Goal: Task Accomplishment & Management: Complete application form

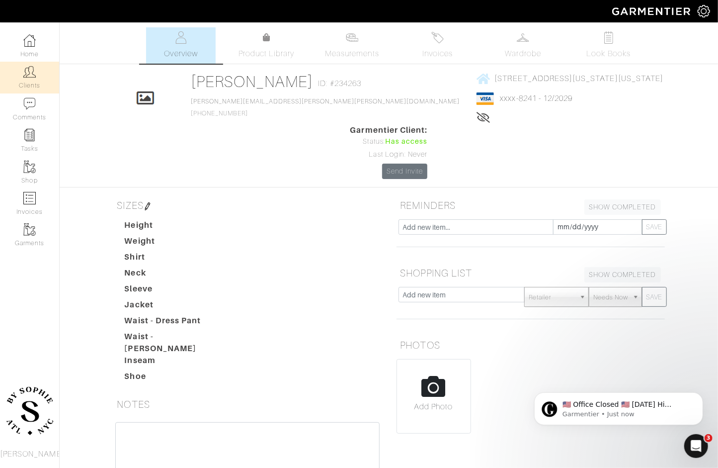
click at [30, 76] on img at bounding box center [29, 72] width 12 height 12
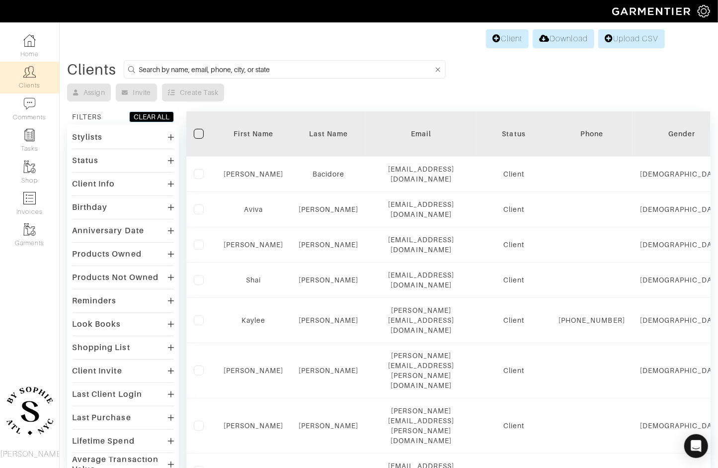
click at [284, 64] on input at bounding box center [286, 69] width 295 height 12
type input "alex gutwi"
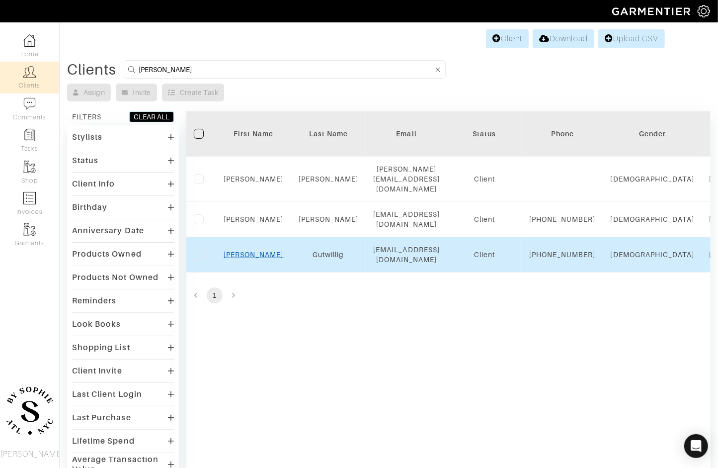
click at [247, 255] on link "Alex" at bounding box center [254, 255] width 60 height 8
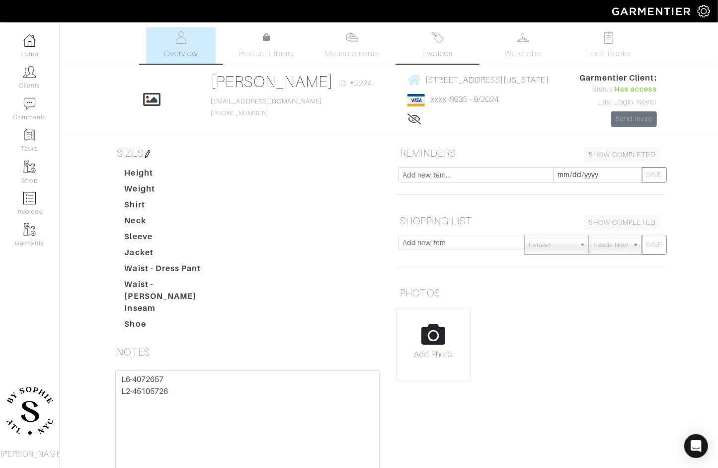
click at [428, 63] on link "Invoices" at bounding box center [438, 45] width 70 height 36
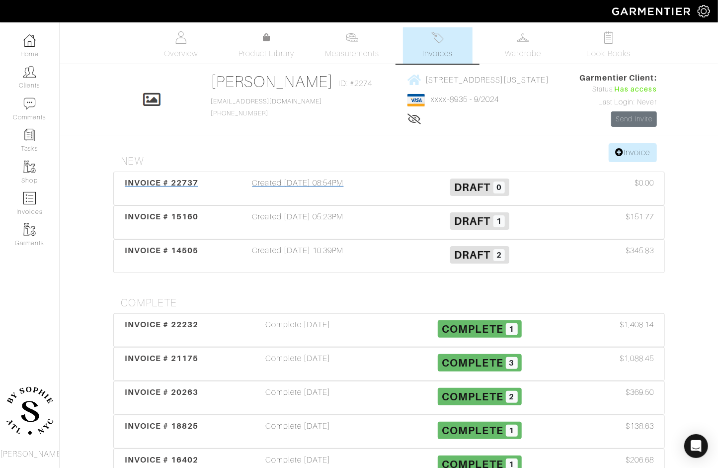
click at [349, 185] on div "Created [DATE] 08:54PM" at bounding box center [298, 188] width 182 height 23
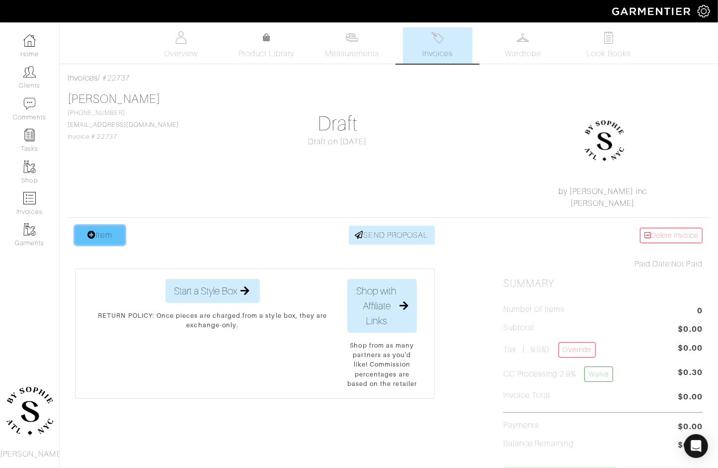
click at [84, 240] on link "Item" at bounding box center [100, 235] width 50 height 19
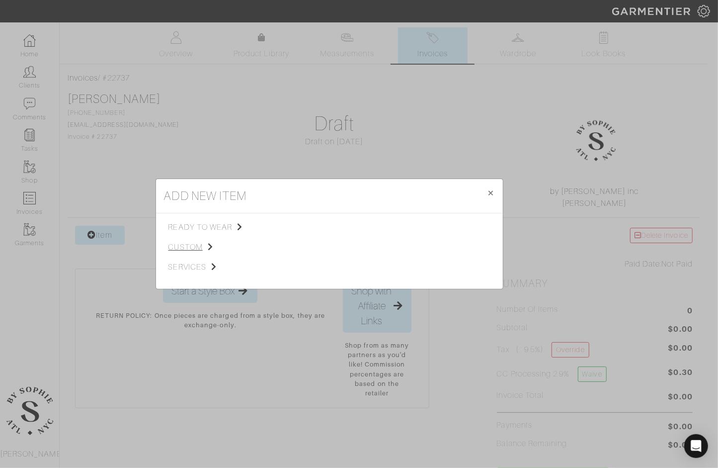
click at [187, 242] on span "custom" at bounding box center [219, 247] width 100 height 12
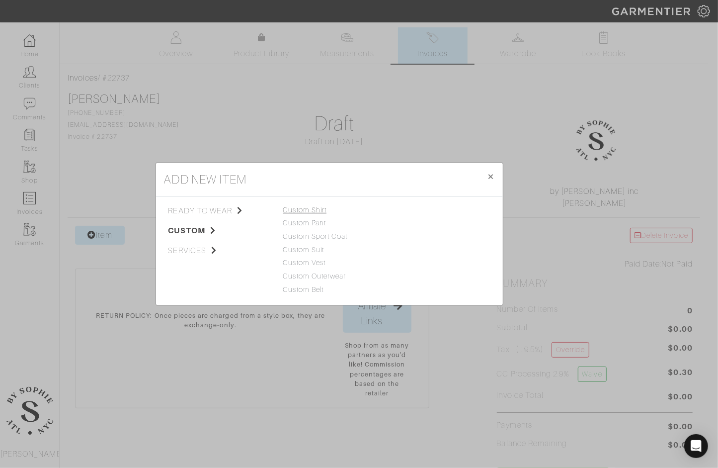
click at [310, 207] on link "Custom Shirt" at bounding box center [305, 210] width 44 height 8
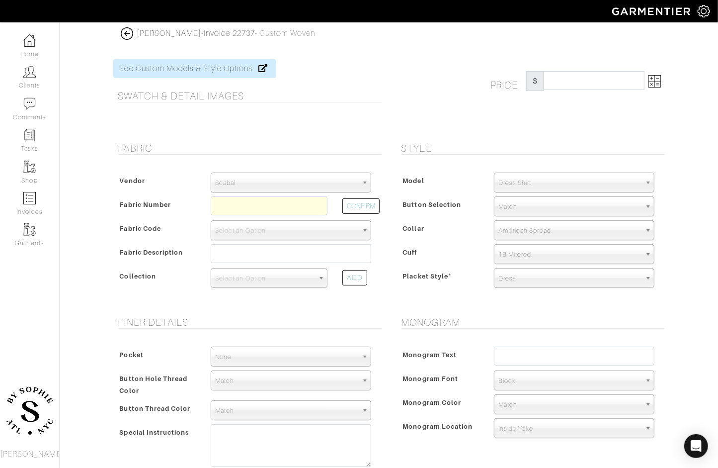
click at [310, 175] on span "Scabal" at bounding box center [286, 183] width 143 height 20
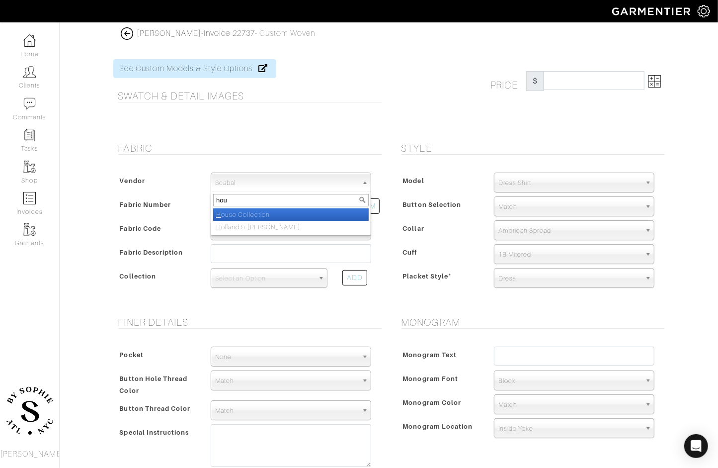
type input "hous"
select select "75"
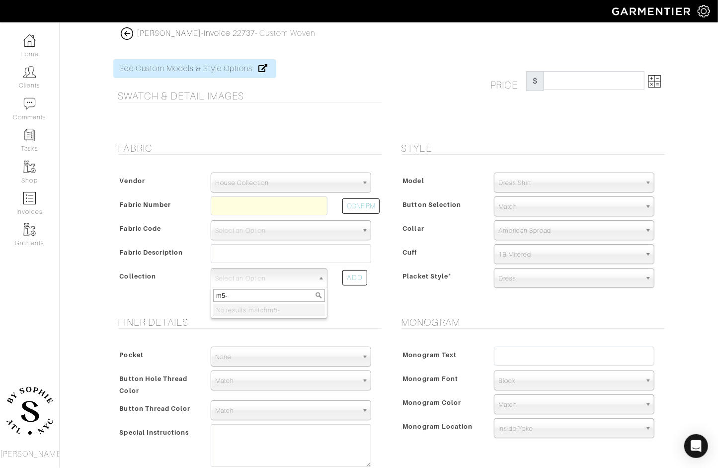
type input "m5-"
click at [310, 175] on span "House Collection" at bounding box center [286, 183] width 143 height 20
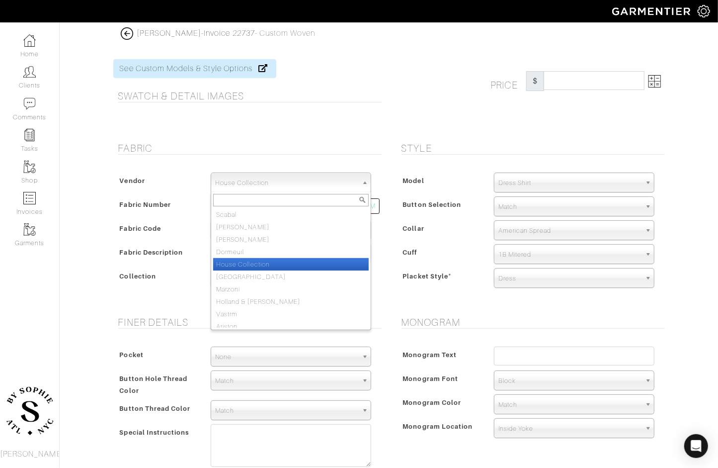
click at [317, 132] on form "See Custom Models & Style Options Swatch & Detail Images Price $ Fabric Vendor …" at bounding box center [389, 392] width 552 height 691
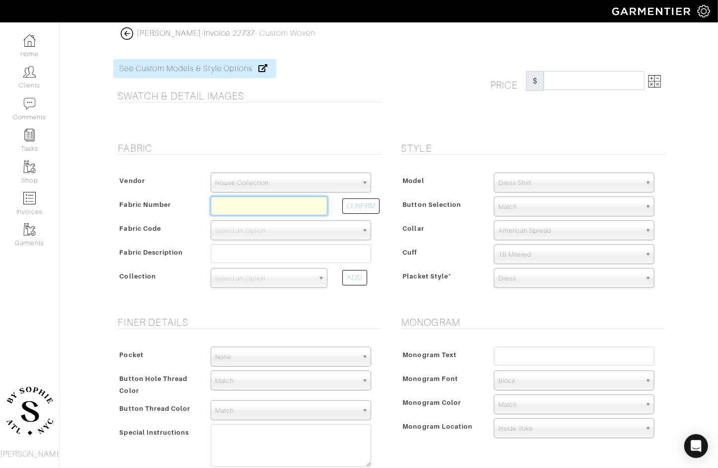
click at [247, 207] on input "text" at bounding box center [269, 205] width 117 height 19
click at [360, 199] on button "CONFIRM" at bounding box center [360, 205] width 37 height 15
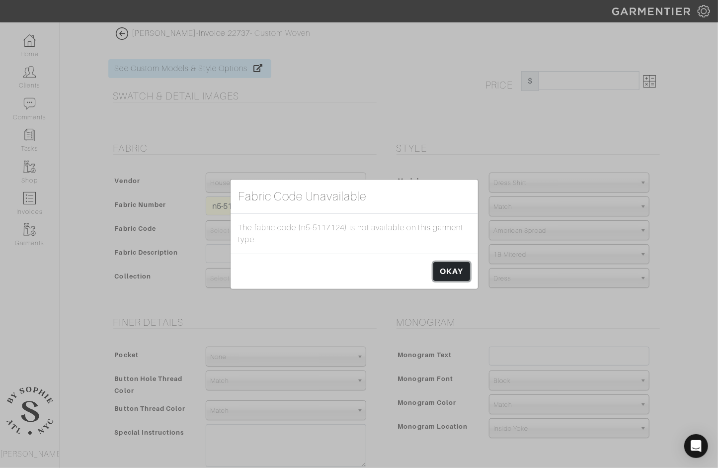
click at [449, 269] on link "OKAY" at bounding box center [451, 271] width 36 height 19
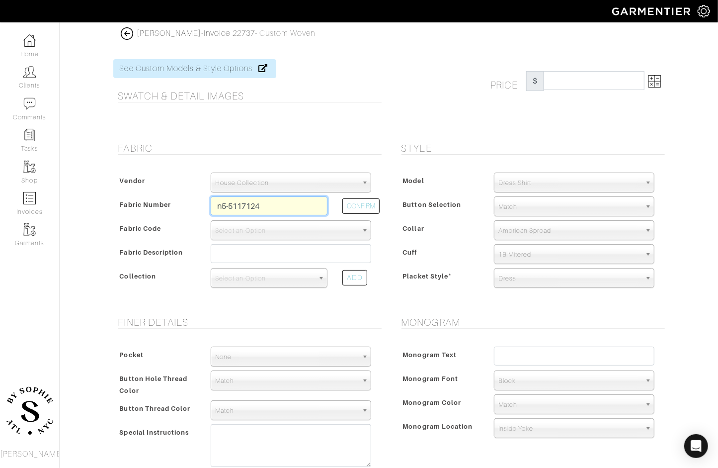
drag, startPoint x: 270, startPoint y: 207, endPoint x: 211, endPoint y: 206, distance: 58.7
click at [211, 206] on input "n5-5117124" at bounding box center [269, 205] width 117 height 19
click at [267, 208] on input "n5-5117124" at bounding box center [269, 205] width 117 height 19
click at [365, 203] on button "CONFIRM" at bounding box center [360, 205] width 37 height 15
type input "N5-51171241"
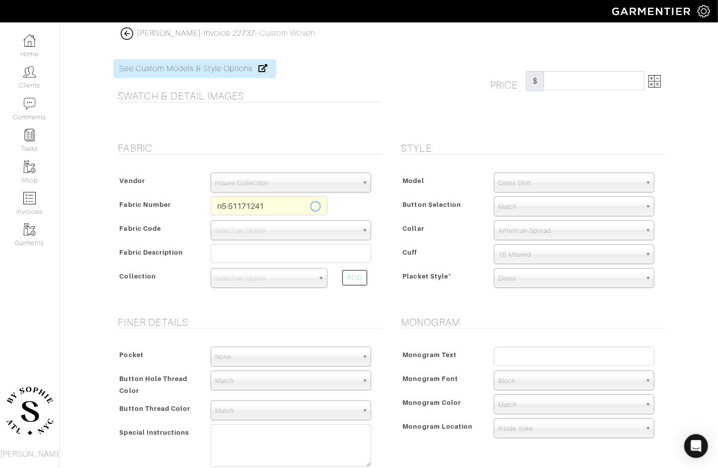
select select "5587"
type input "Crème Twill"
select select
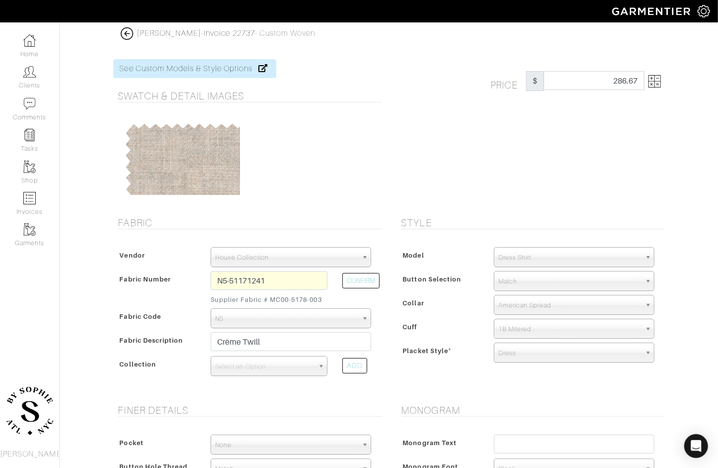
click at [655, 79] on img at bounding box center [655, 81] width 12 height 12
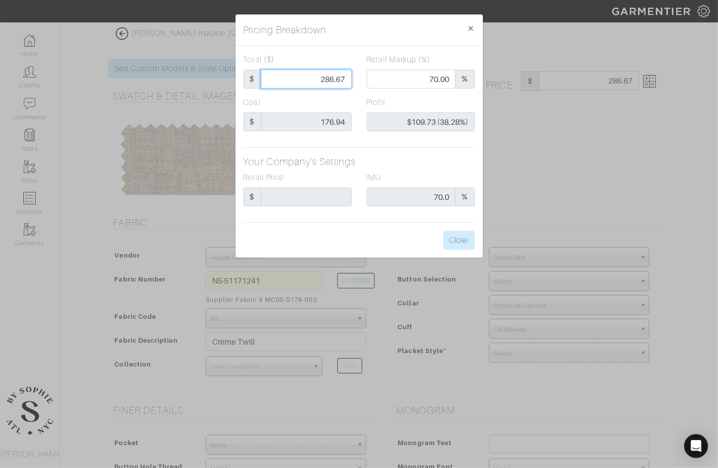
click at [323, 76] on input "286.67" at bounding box center [306, 79] width 91 height 19
type input "1"
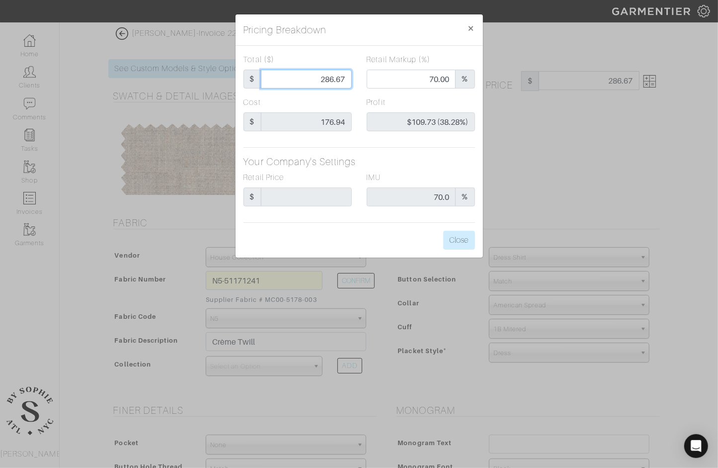
type input "0.00"
type input "-$175.94 (-17594.00%)"
type input "17"
type input "-$159.94 (-940.82%)"
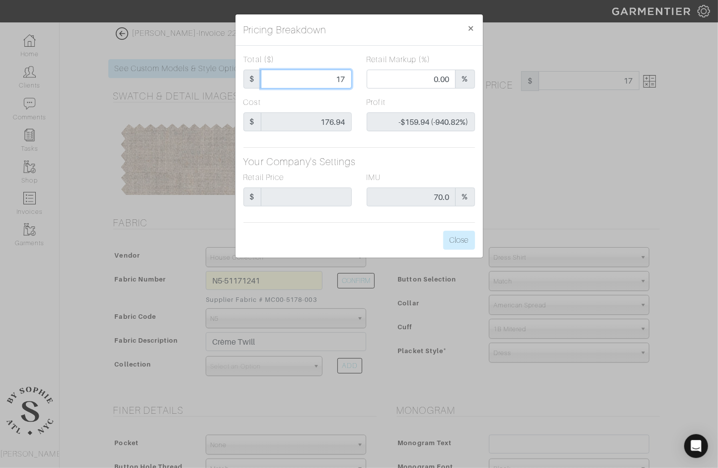
type input "177"
type input "51.41"
type input "$0.06 (0.03%)"
type input "177.00"
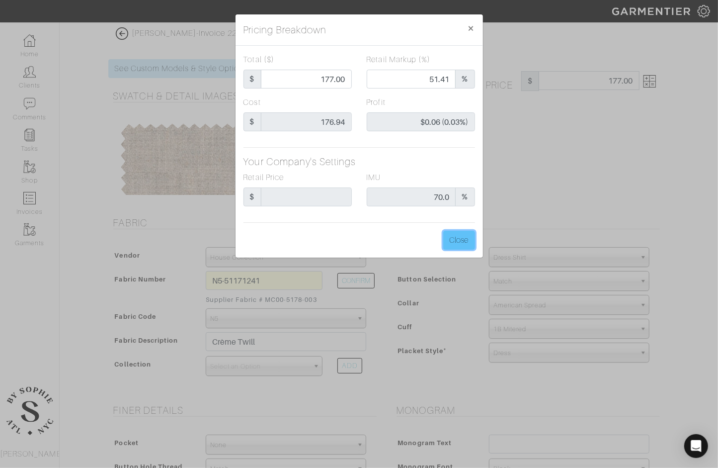
click at [465, 231] on button "Close" at bounding box center [459, 240] width 32 height 19
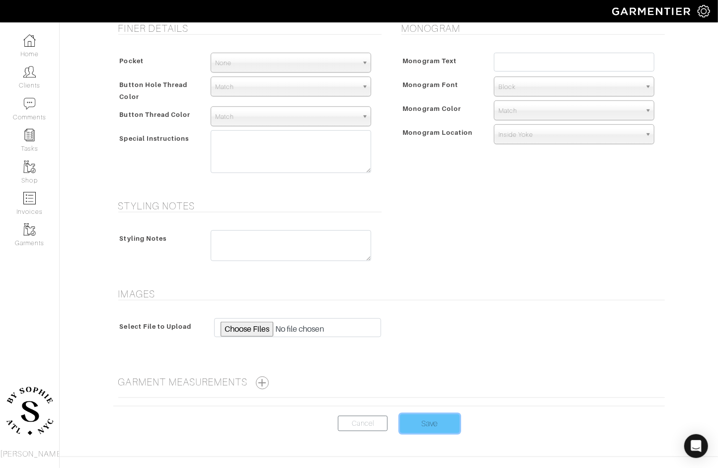
click at [417, 423] on input "Save" at bounding box center [430, 423] width 60 height 19
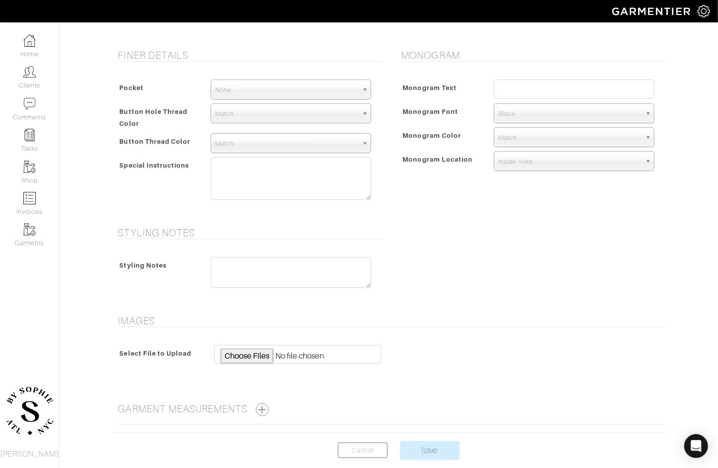
scroll to position [187, 0]
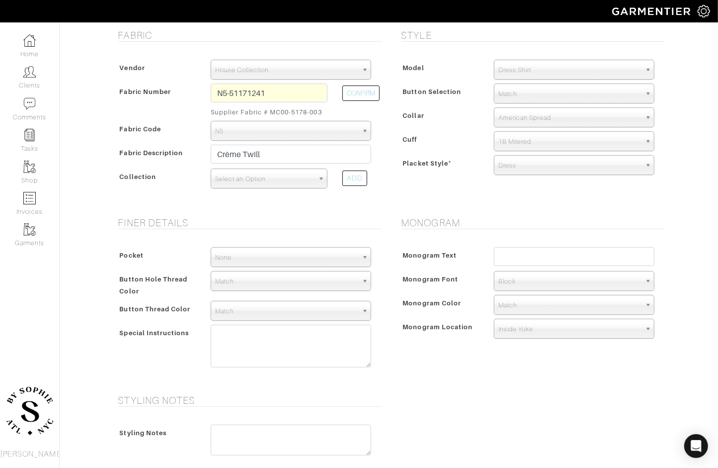
click at [279, 185] on span "Select an Option" at bounding box center [264, 179] width 99 height 20
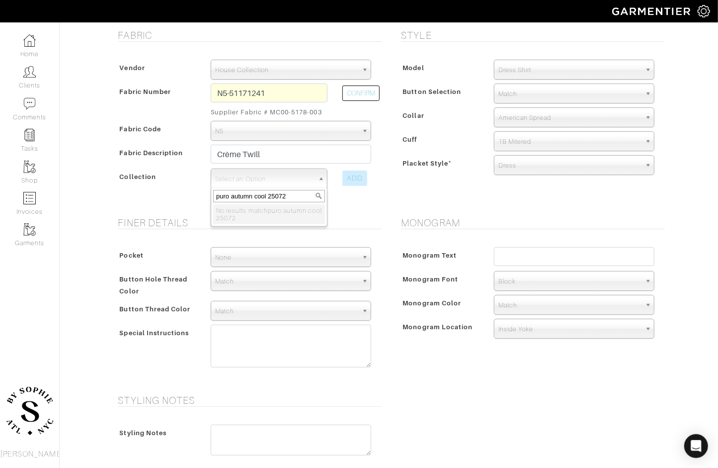
type input "puro autumn cool 25072"
click at [348, 176] on div "ADD" at bounding box center [354, 177] width 25 height 15
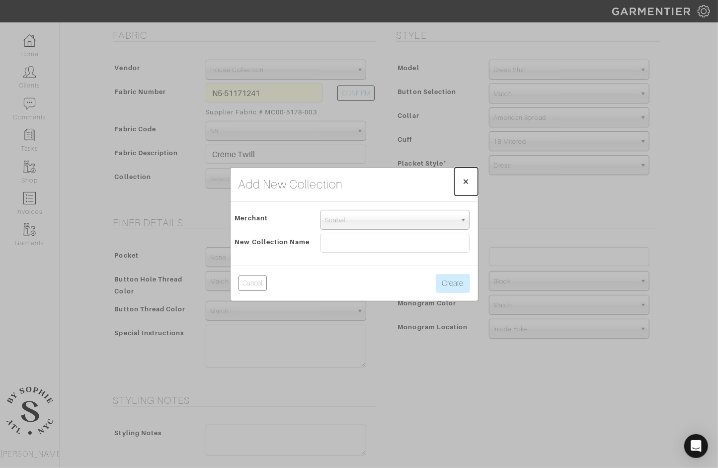
click at [466, 184] on span "×" at bounding box center [466, 180] width 7 height 13
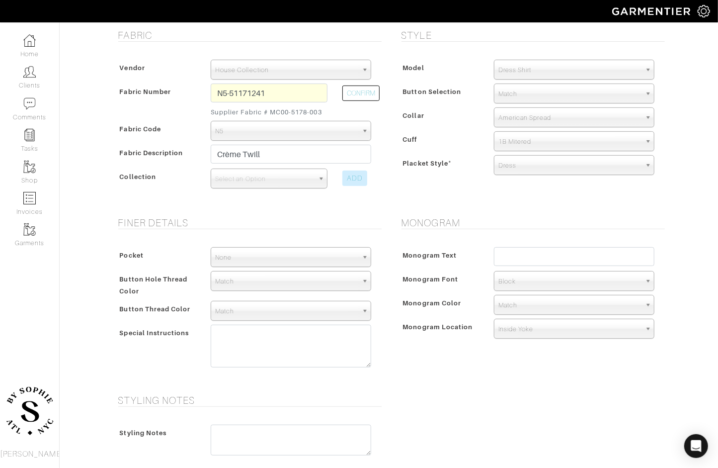
click at [355, 183] on div "ADD" at bounding box center [354, 177] width 25 height 15
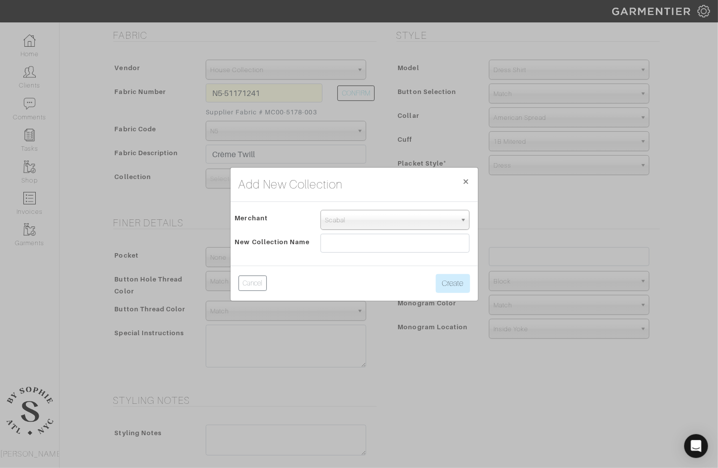
click at [350, 227] on span "Scabal" at bounding box center [391, 220] width 132 height 20
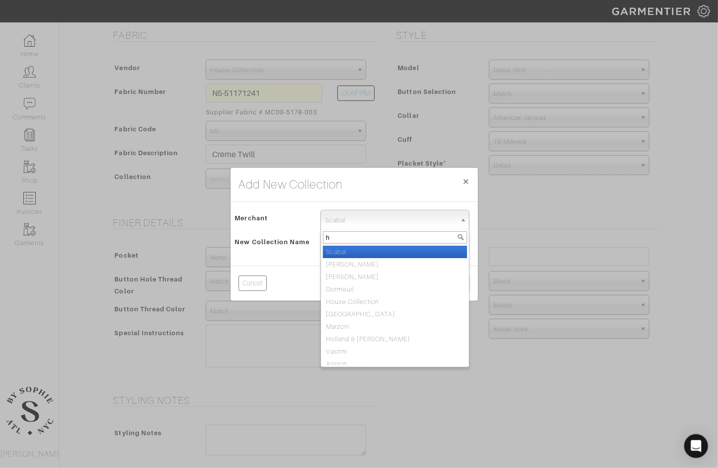
type input "ho"
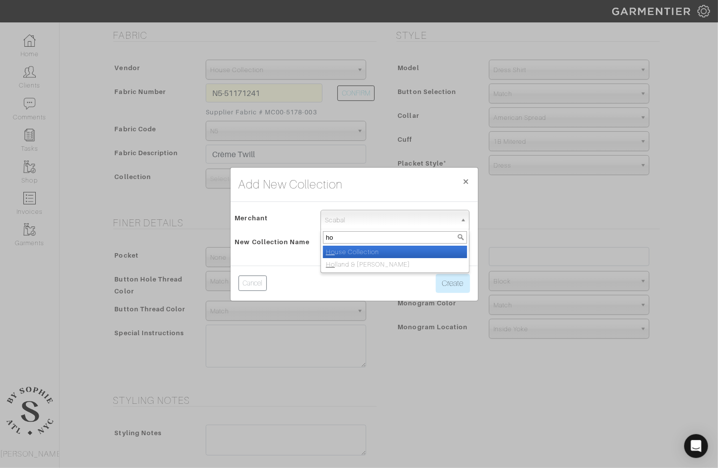
select select "75"
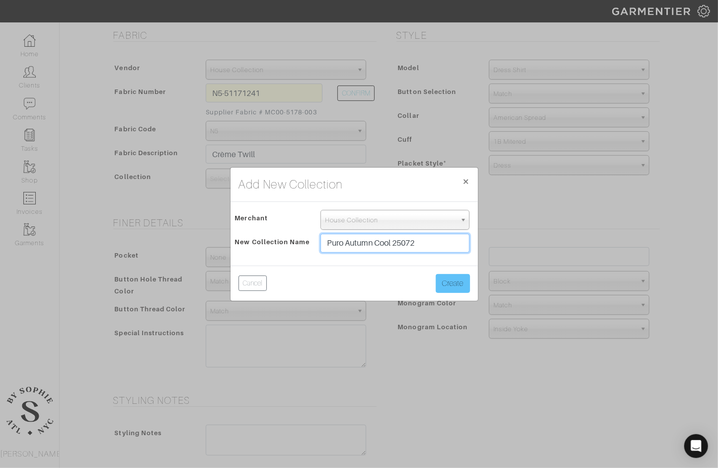
type input "Puro Autumn Cool 25072"
click at [461, 279] on button "Create" at bounding box center [453, 283] width 34 height 19
click at [438, 252] on input "Puro Autumn Cool 25072" at bounding box center [396, 243] width 150 height 19
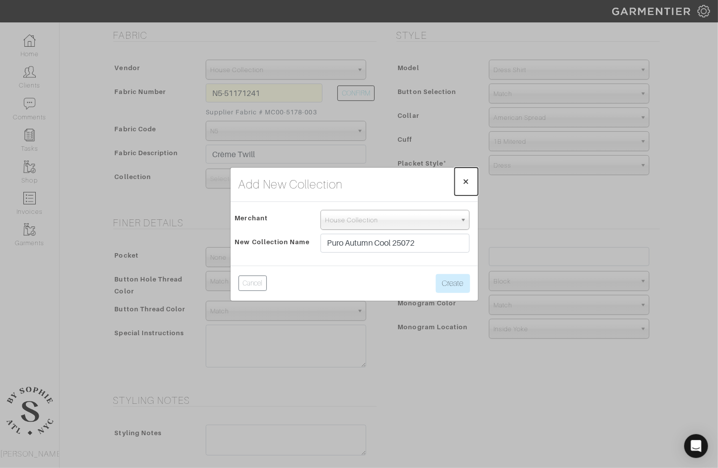
click at [463, 180] on span "×" at bounding box center [466, 180] width 7 height 13
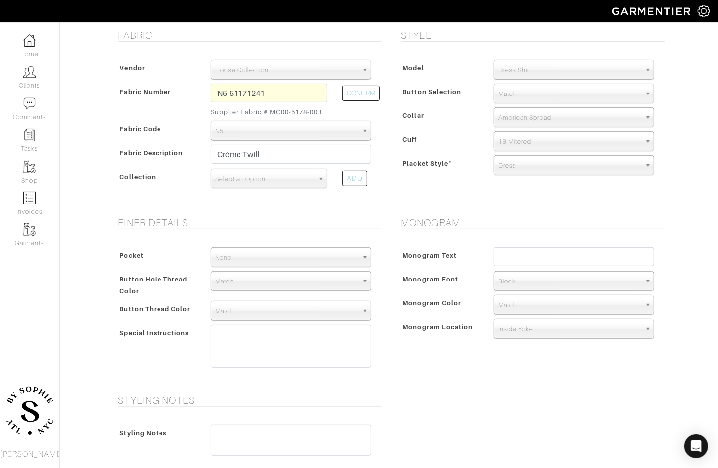
click at [283, 175] on span "Select an Option" at bounding box center [264, 179] width 99 height 20
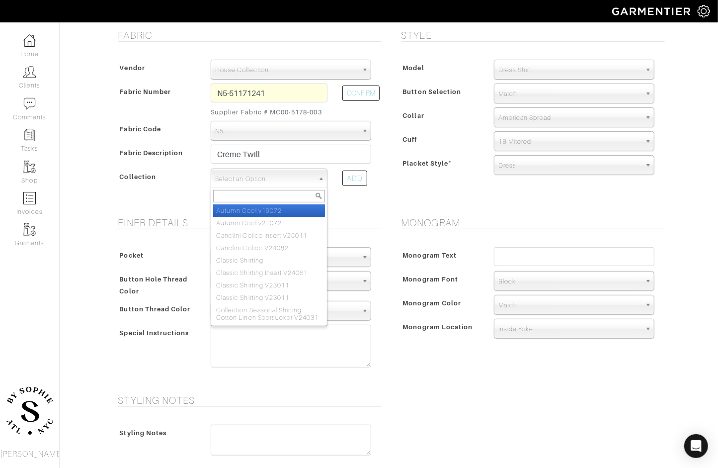
paste input "Puro Autumn Cool 25072"
type input "Puro Autumn Cool"
click at [306, 208] on li "Puro Autumn Cool 23072" at bounding box center [269, 210] width 112 height 12
select select "805"
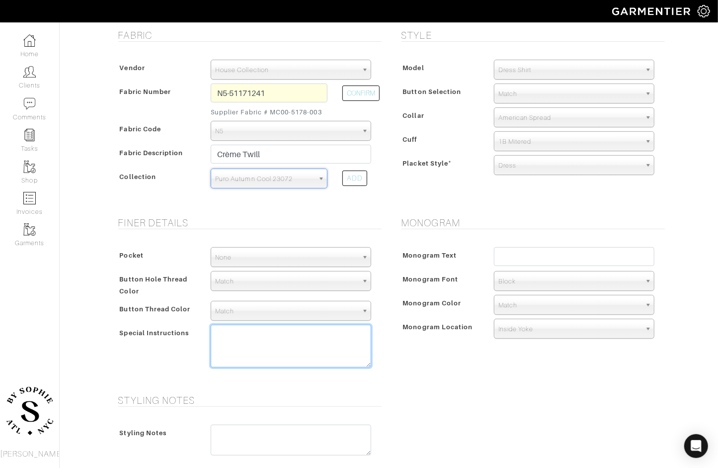
click at [258, 351] on textarea at bounding box center [291, 346] width 161 height 43
paste textarea "Puro Autumn Cool 25072"
type textarea "fabric from Puro Autumn Cool 25072"
click at [434, 202] on div "Style Model Dress Shirt Casual Shirt Short Sleeve Tuxedo - Plain Front Tuxedo -…" at bounding box center [530, 116] width 283 height 175
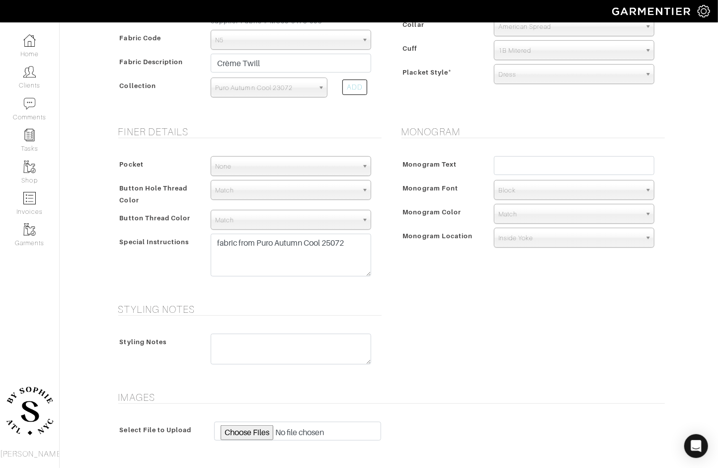
scroll to position [279, 0]
click at [539, 160] on input "text" at bounding box center [574, 165] width 161 height 19
type input "AG"
click at [531, 208] on span "Match" at bounding box center [570, 214] width 143 height 20
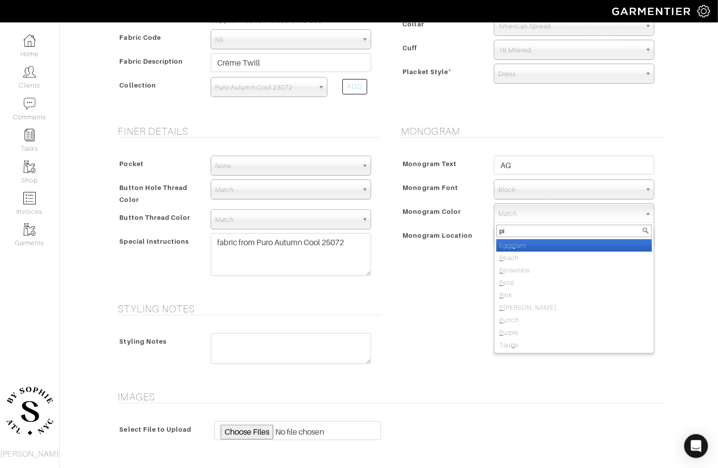
type input "pin"
select select "35"
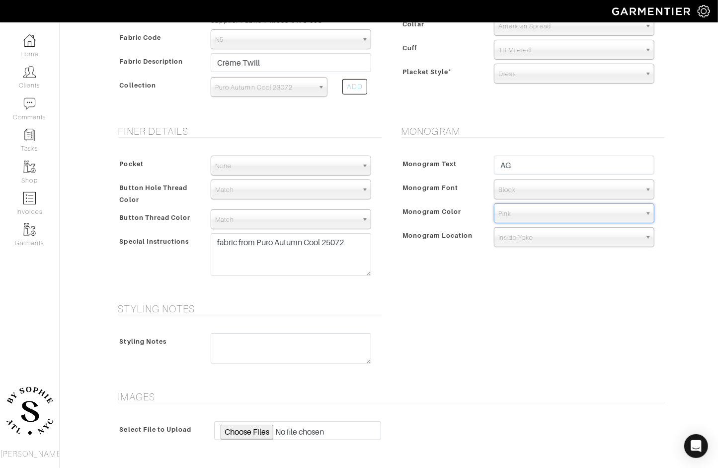
click at [526, 243] on span "Inside Yoke" at bounding box center [570, 238] width 143 height 20
click at [416, 257] on div "Monogram Text AG Monogram Font N/A Script Calligraphy Times Roman Block Block M…" at bounding box center [531, 203] width 268 height 115
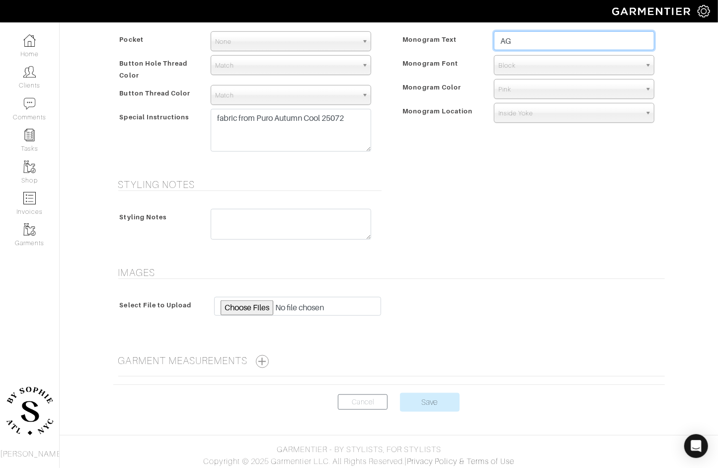
click at [535, 47] on input "AG" at bounding box center [574, 40] width 161 height 19
type input "i"
type input "AG"
click at [533, 92] on span "Pink" at bounding box center [570, 90] width 143 height 20
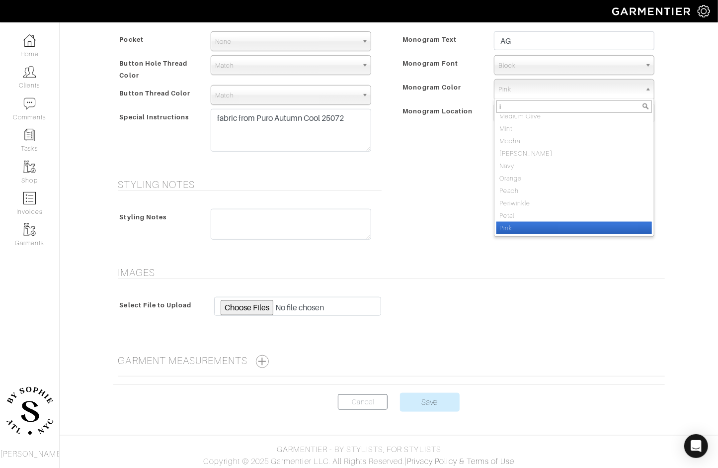
scroll to position [179, 0]
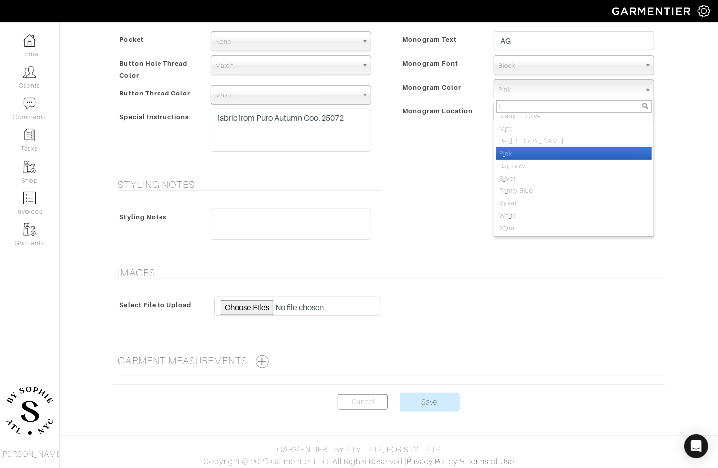
type input "iv"
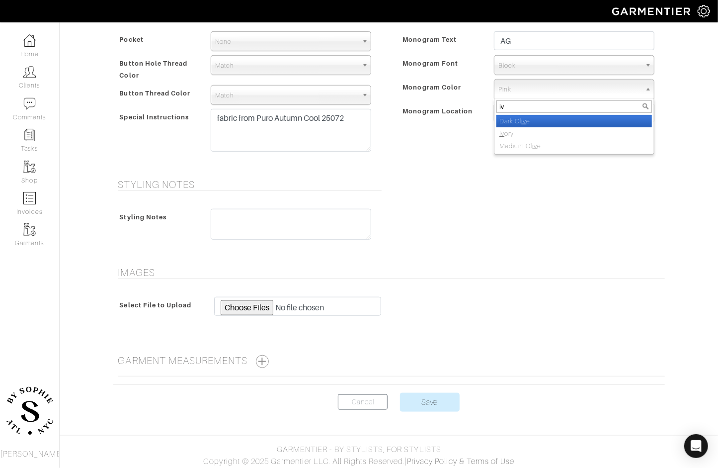
scroll to position [0, 0]
select select "39"
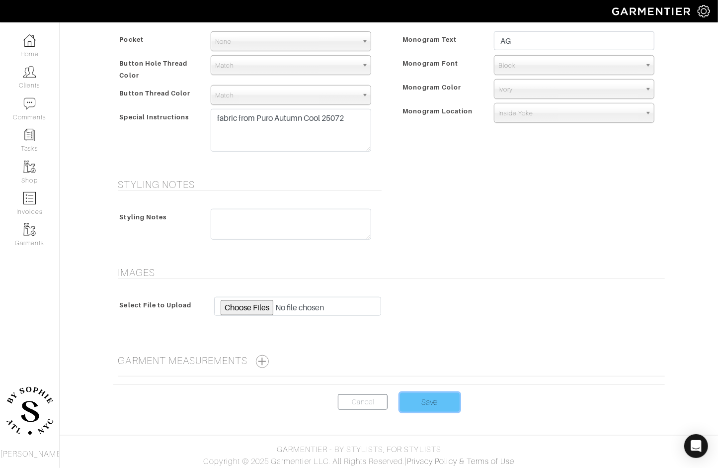
click at [451, 403] on input "Save" at bounding box center [430, 402] width 60 height 19
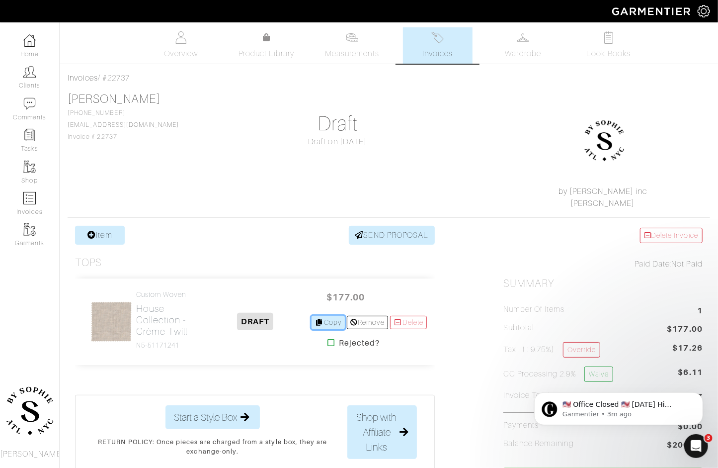
click at [315, 323] on icon at bounding box center [319, 322] width 9 height 7
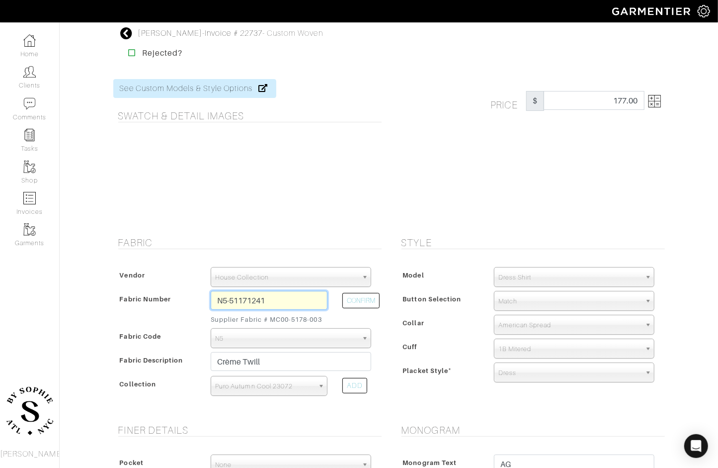
click at [269, 303] on input "N5-51171241" at bounding box center [269, 300] width 117 height 19
click at [271, 303] on input "N5-51171241" at bounding box center [269, 300] width 117 height 19
click at [287, 303] on input "N5-51171241" at bounding box center [269, 300] width 117 height 19
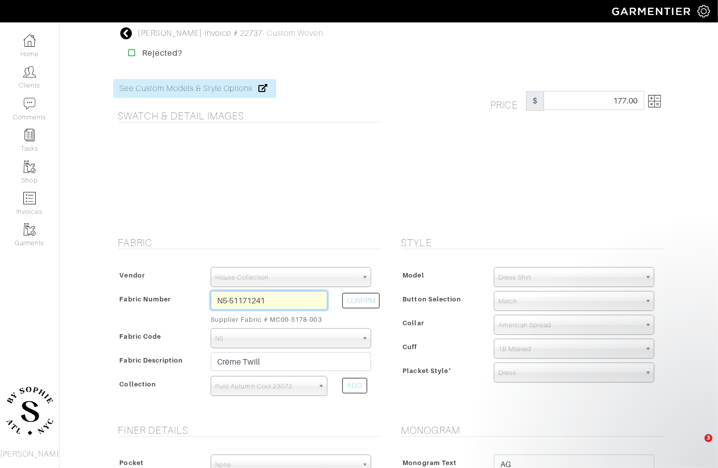
drag, startPoint x: 287, startPoint y: 303, endPoint x: 252, endPoint y: 302, distance: 35.3
click at [252, 302] on input "N5-51171241" at bounding box center [269, 300] width 117 height 19
drag, startPoint x: 248, startPoint y: 296, endPoint x: 295, endPoint y: 296, distance: 47.2
click at [295, 296] on input "N5-51171241" at bounding box center [269, 300] width 117 height 19
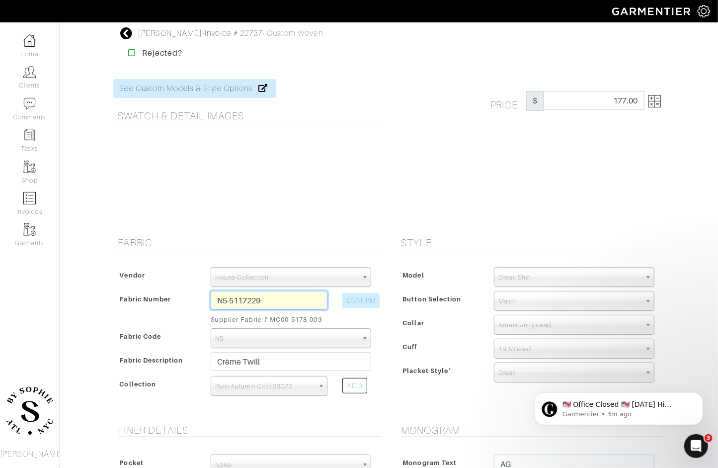
type input "N5-5117229"
click at [351, 300] on button "CONFIRM" at bounding box center [360, 300] width 37 height 15
select select
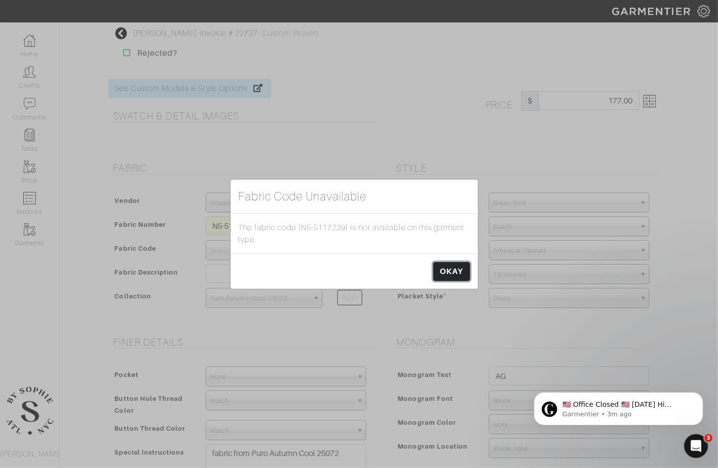
click at [459, 273] on link "OKAY" at bounding box center [451, 271] width 36 height 19
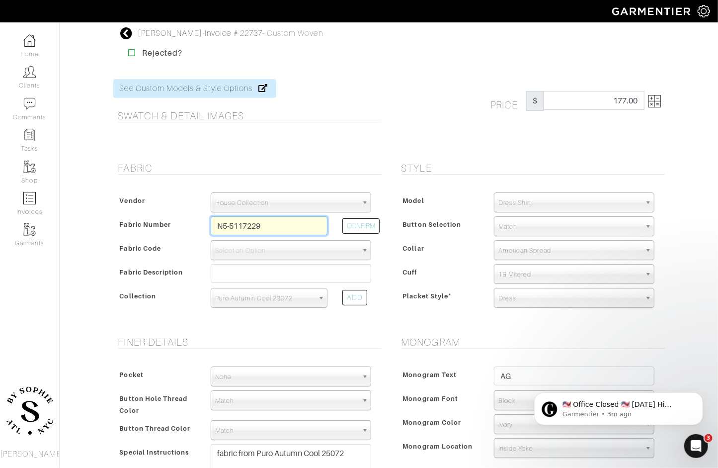
click at [266, 229] on input "N5-5117229" at bounding box center [269, 225] width 117 height 19
type input "N5-51171229"
click at [331, 225] on div "N5-51171229" at bounding box center [269, 228] width 132 height 24
click at [360, 225] on button "CONFIRM" at bounding box center [360, 225] width 37 height 15
select select "5587"
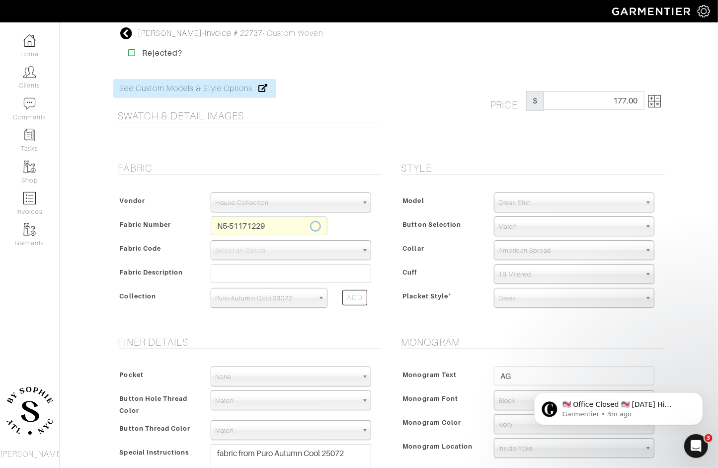
type input "Stone Comfort Twill"
select select
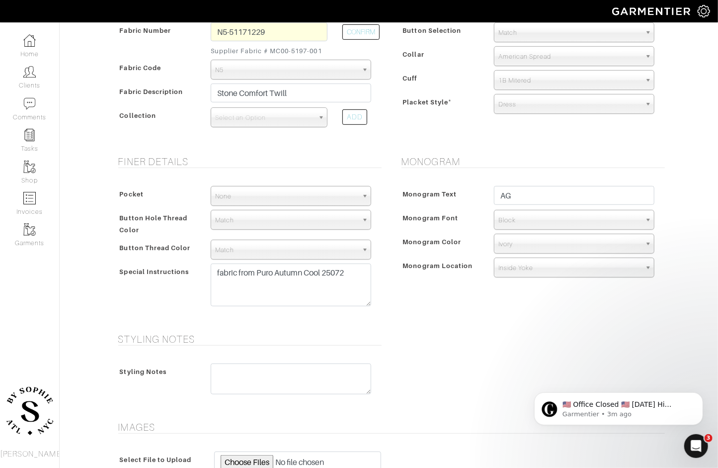
scroll to position [267, 0]
click at [274, 111] on span "Select an Option" at bounding box center [264, 119] width 99 height 20
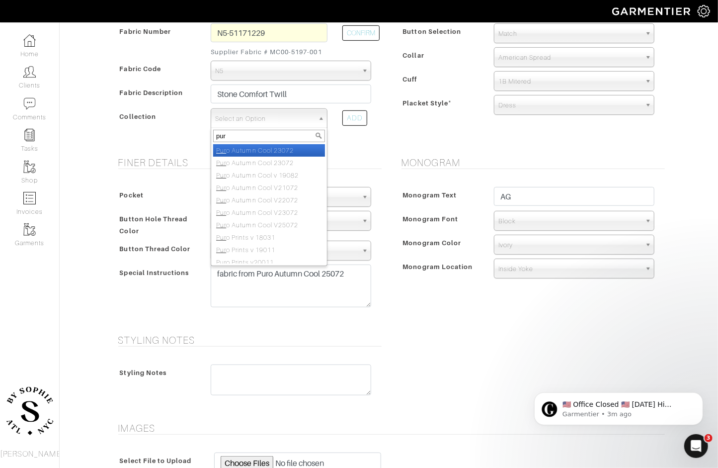
type input "puro"
select select "805"
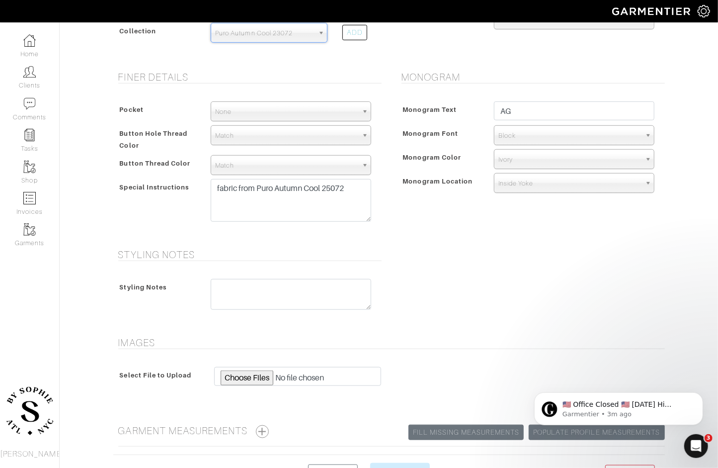
scroll to position [403, 0]
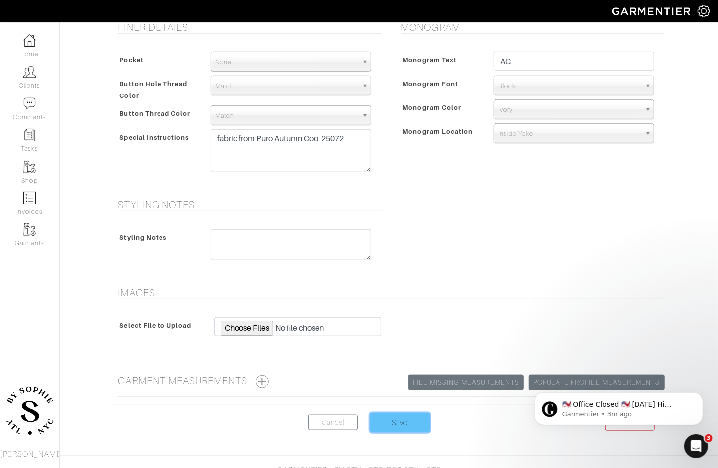
click at [395, 414] on input "Save" at bounding box center [400, 422] width 60 height 19
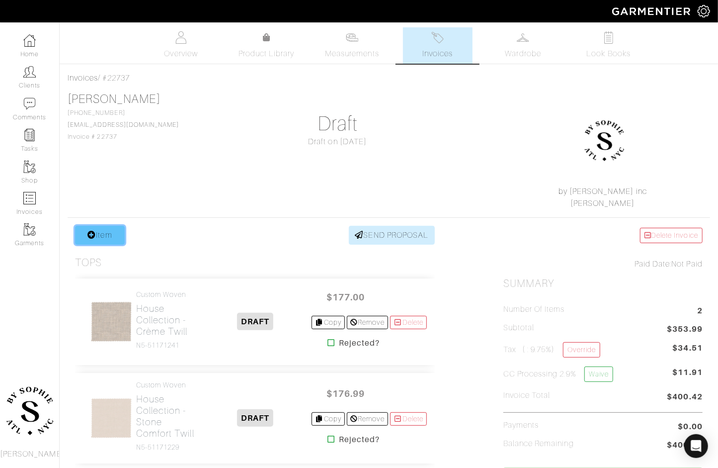
click at [124, 233] on link "Item" at bounding box center [100, 235] width 50 height 19
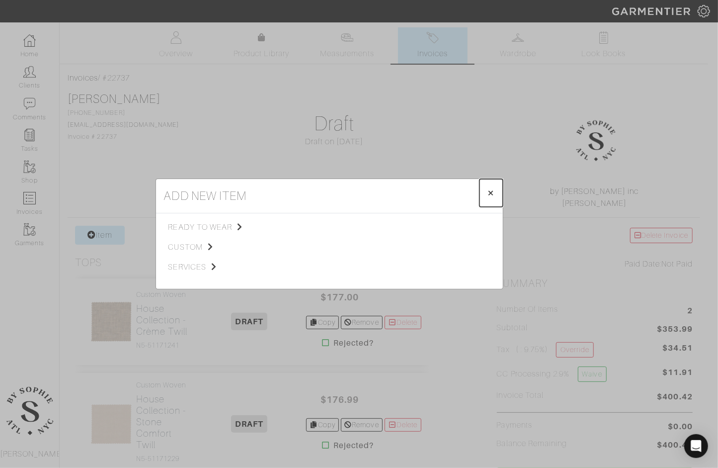
click at [488, 187] on span "×" at bounding box center [491, 192] width 7 height 13
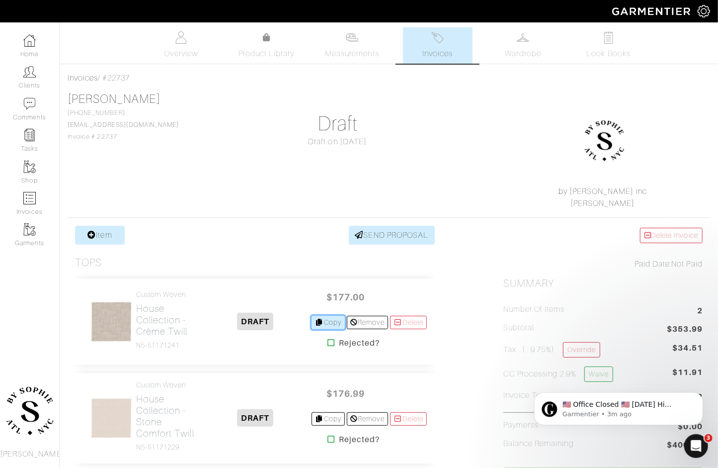
click at [323, 320] on link "Copy" at bounding box center [328, 322] width 33 height 13
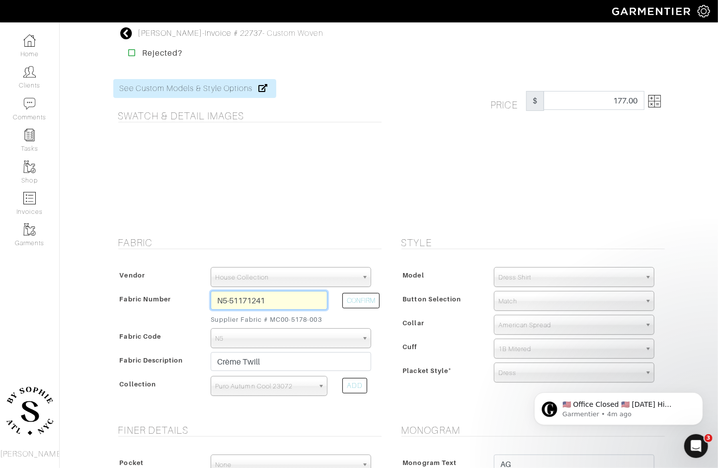
click at [274, 301] on input "N5-51171241" at bounding box center [269, 300] width 117 height 19
type input "N5-51171208"
click at [368, 299] on button "CONFIRM" at bounding box center [360, 300] width 37 height 15
type input "Lt Blue Houndstooth"
select select
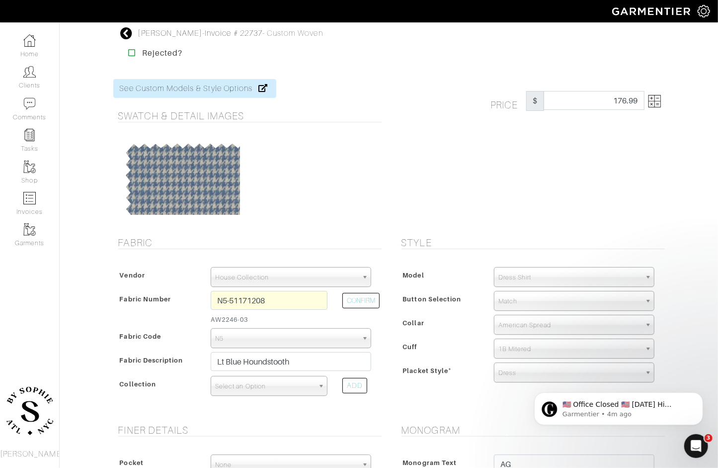
click at [300, 392] on span "Select an Option" at bounding box center [264, 386] width 99 height 20
type input "pur"
select select "805"
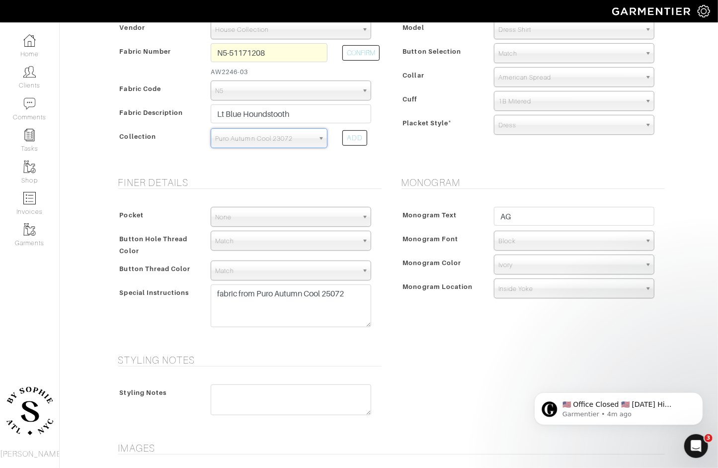
scroll to position [423, 0]
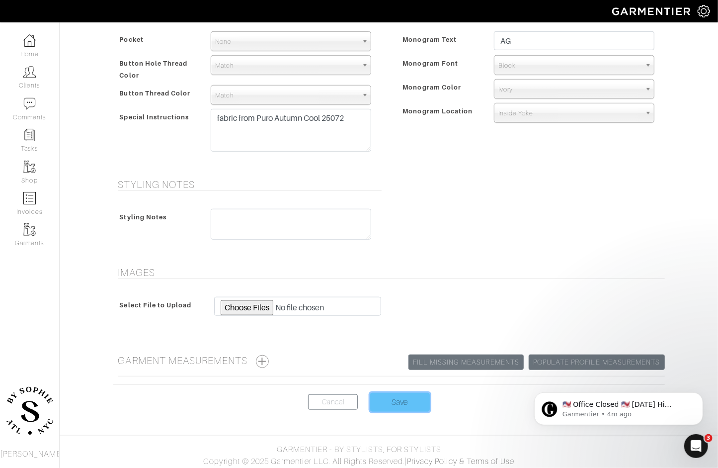
click at [406, 397] on input "Save" at bounding box center [400, 402] width 60 height 19
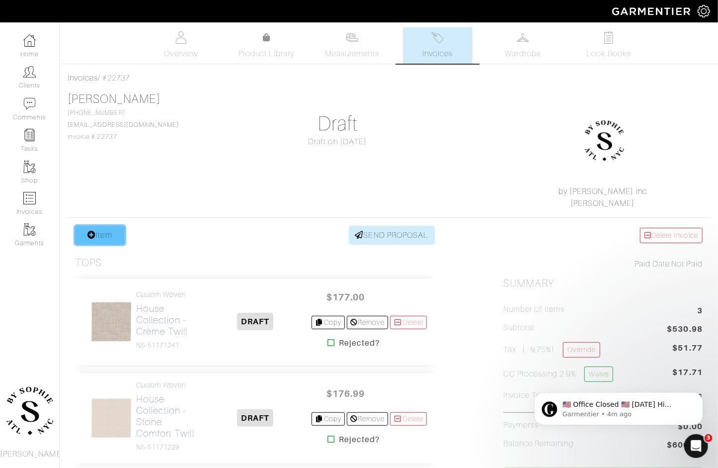
click at [100, 237] on link "Item" at bounding box center [100, 235] width 50 height 19
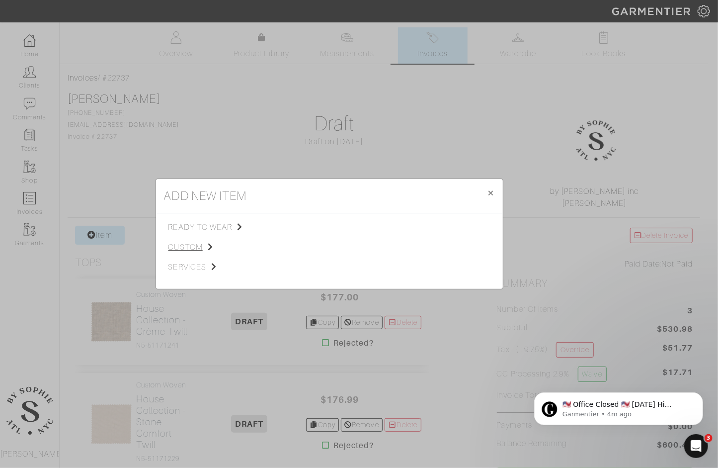
click at [178, 248] on span "custom" at bounding box center [219, 247] width 100 height 12
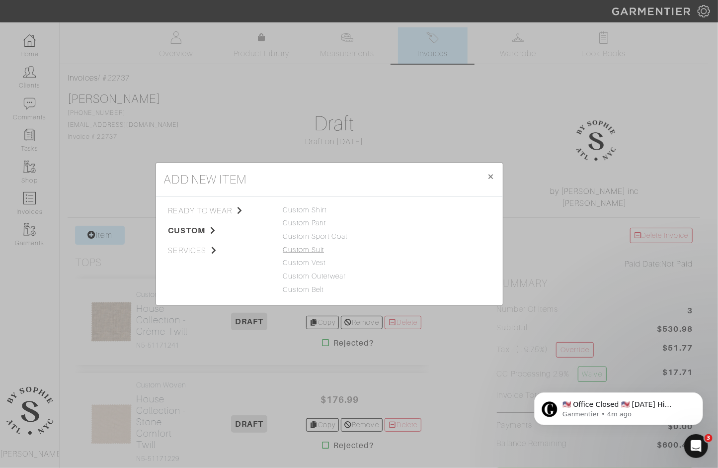
click at [301, 250] on link "Custom Suit" at bounding box center [303, 250] width 41 height 8
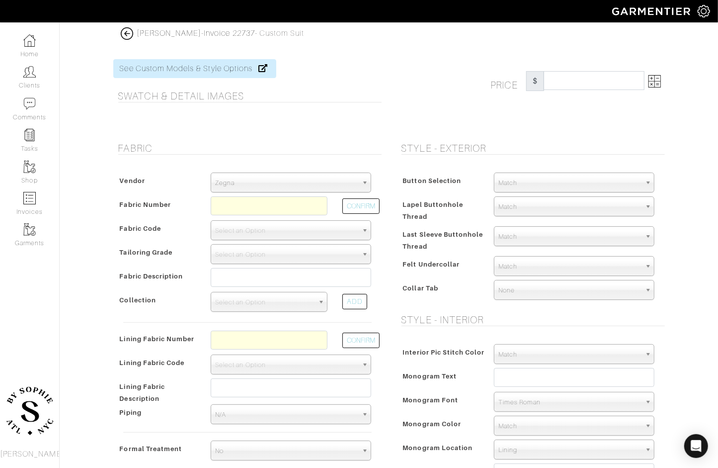
click at [270, 184] on span "Zegna" at bounding box center [286, 183] width 143 height 20
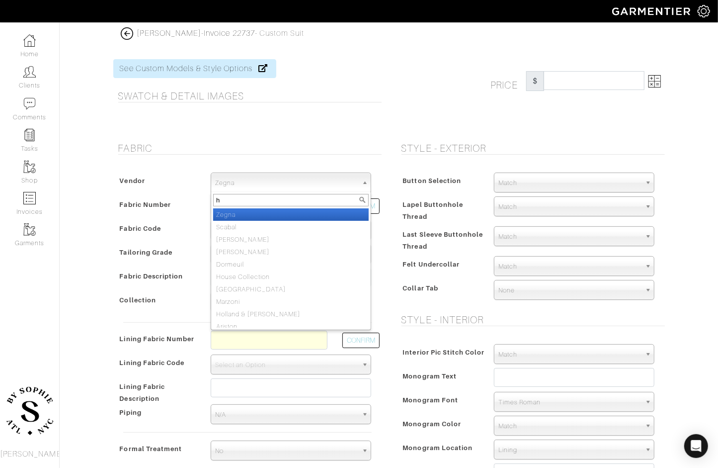
type input "ho"
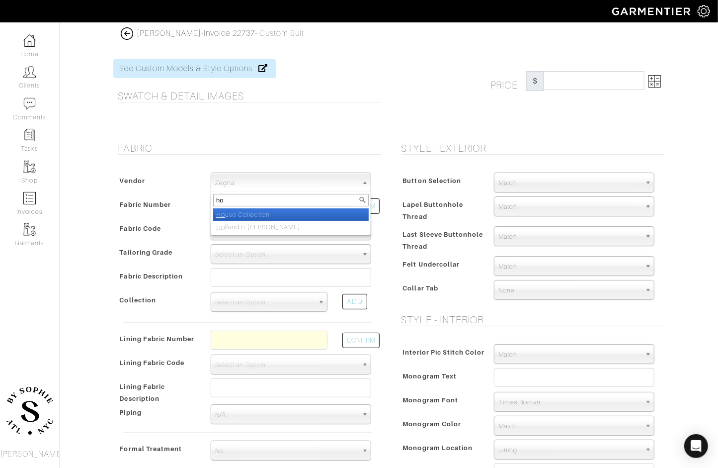
select select "75"
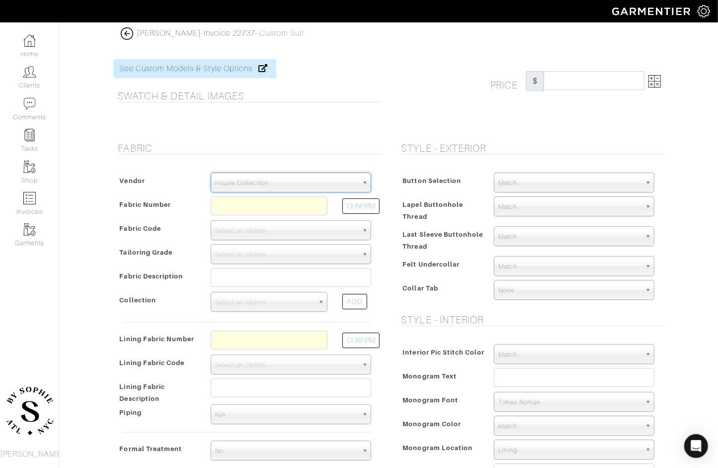
click at [253, 215] on div at bounding box center [269, 208] width 132 height 24
click at [254, 206] on input "text" at bounding box center [269, 205] width 117 height 19
click at [359, 208] on button "CONFIRM" at bounding box center [360, 205] width 37 height 15
type input "Z3-49145331"
select select "5908"
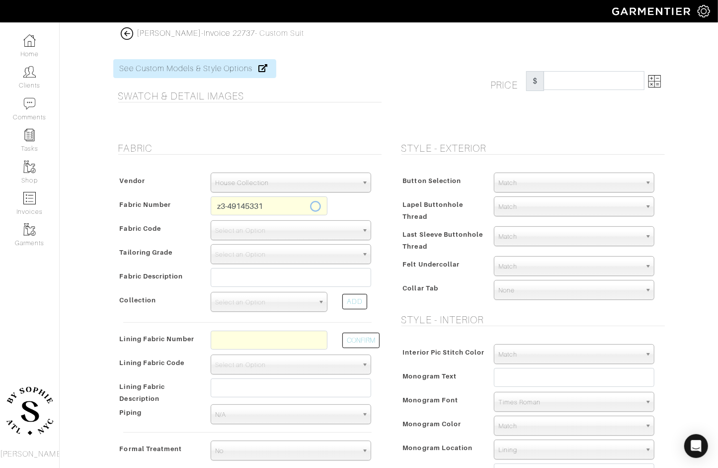
type input "Grey Tan Solid"
select select
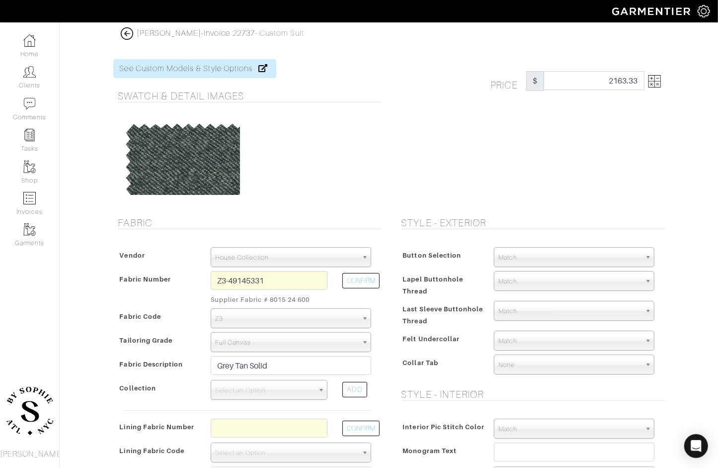
click at [655, 85] on img at bounding box center [655, 81] width 12 height 12
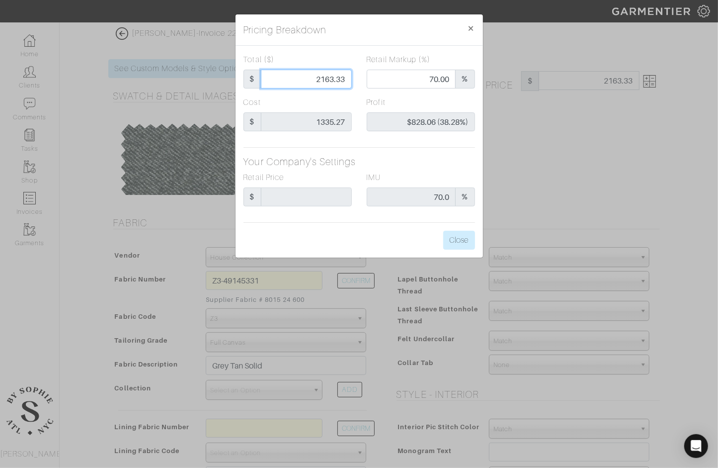
click at [308, 81] on input "2163.33" at bounding box center [306, 79] width 91 height 19
type input "1"
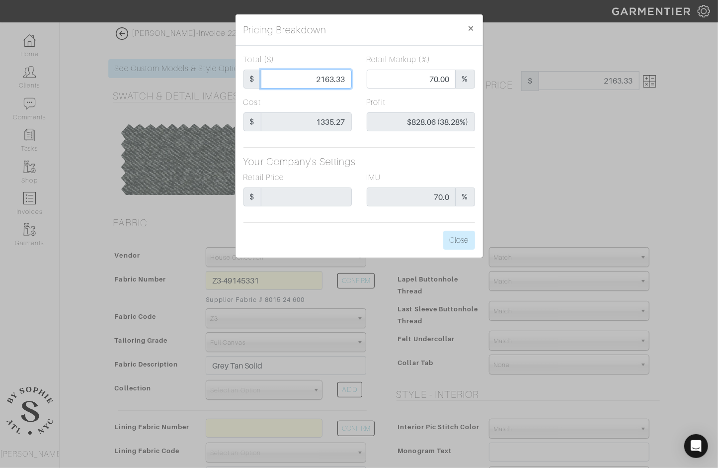
type input "0.00"
type input "-$1,334.27 (-133427.00%)"
type input "13"
type input "-$1,322.27 (-10171.31%)"
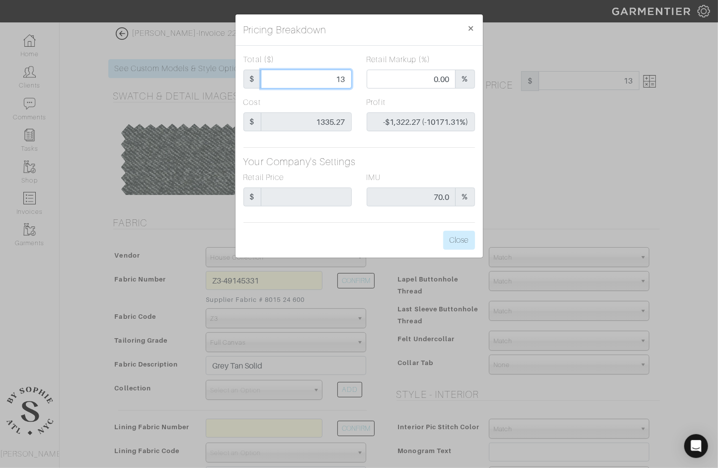
type input "134"
type input "-$1,201.27 (-896.47%)"
type input "1340"
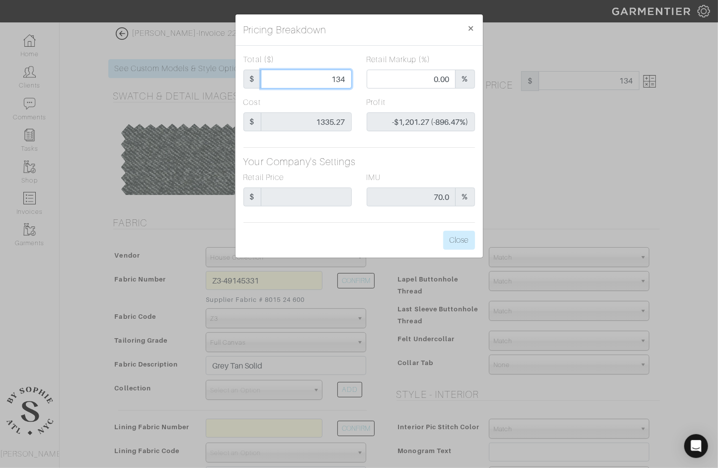
type input "51.57"
type input "$4.73 (0.35%)"
type input "134"
type input "0.00"
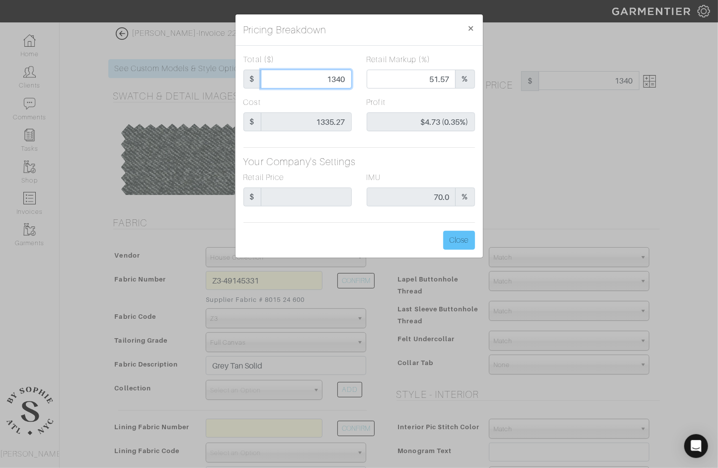
type input "-$1,201.27 (-896.47%)"
type input "13"
type input "-$1,322.27 (-10171.31%)"
type input "1"
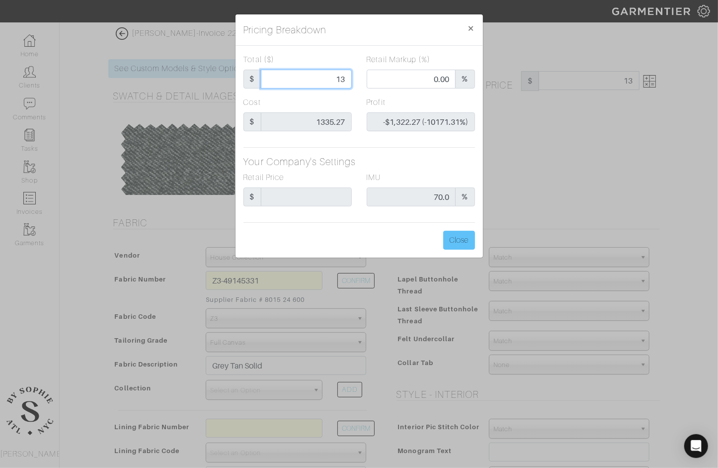
type input "1"
type input "-$1,334.27 (-133427.00%)"
type input "14"
type input "-$1,321.27 (-9437.64%)"
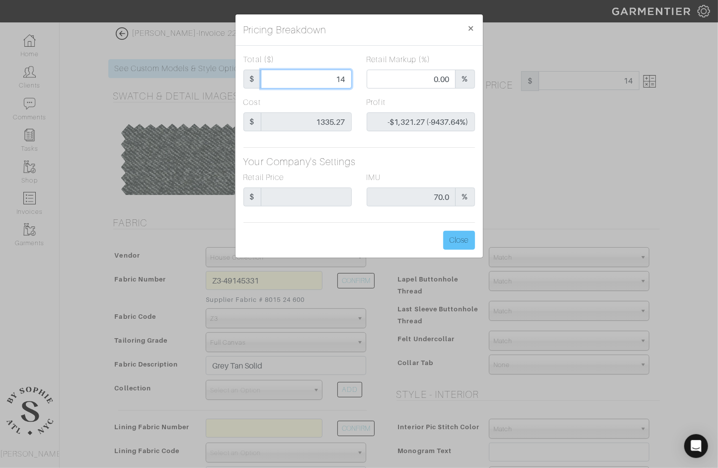
type input "140"
type input "-$1,195.27 (-853.76%)"
type input "1400"
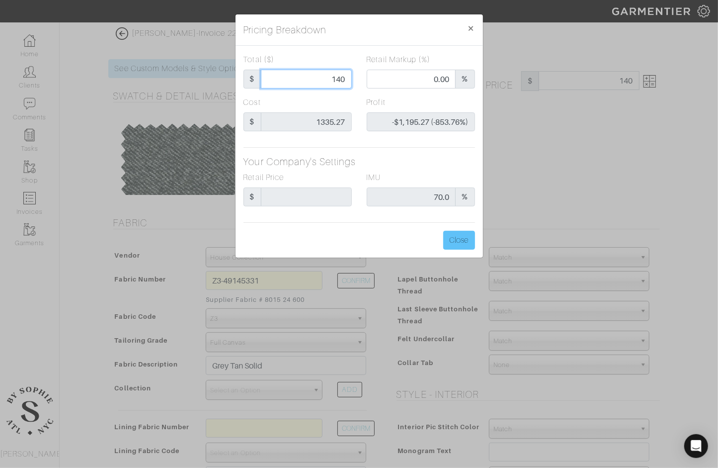
type input "53.64"
type input "$64.73 (4.62%)"
click at [466, 246] on button "Close" at bounding box center [459, 240] width 32 height 19
type input "1400.00"
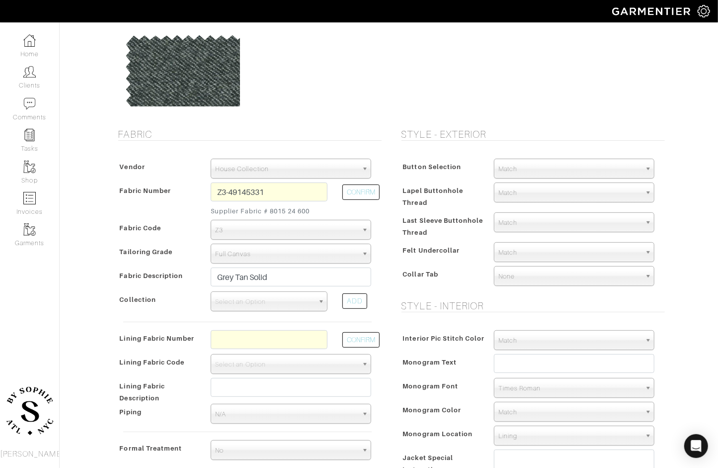
scroll to position [89, 0]
click at [280, 243] on span "Full Canvas" at bounding box center [286, 253] width 143 height 20
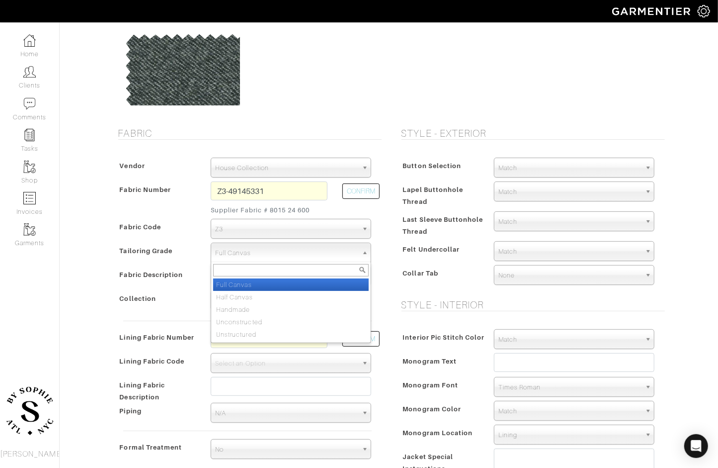
type input "h"
select select "7772"
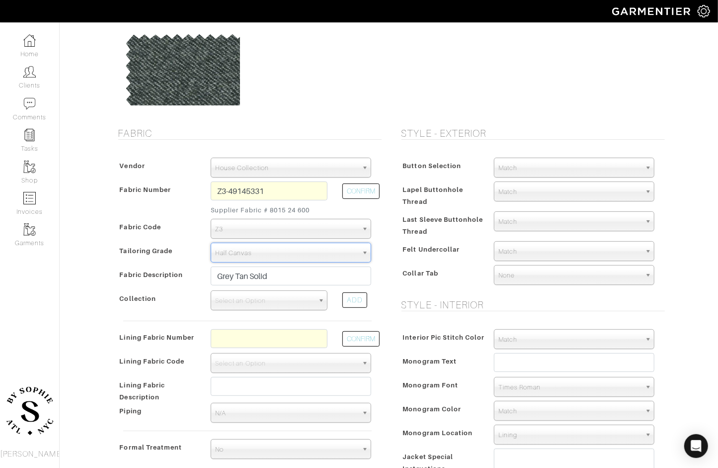
scroll to position [0, 0]
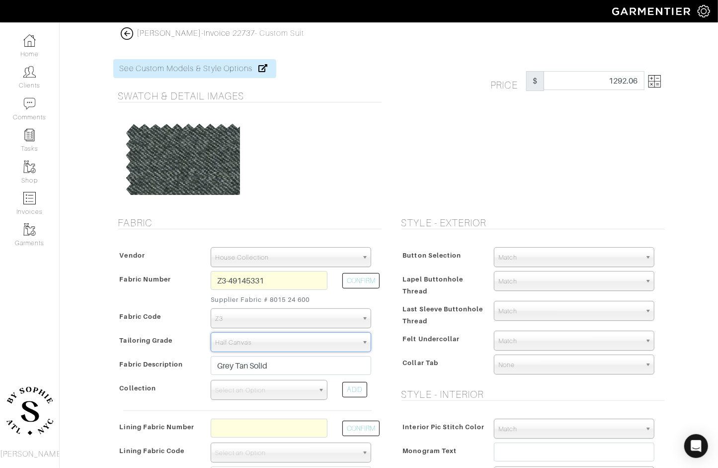
click at [671, 77] on div "Price $ 1292.06" at bounding box center [578, 81] width 189 height 20
click at [659, 78] on img at bounding box center [655, 81] width 12 height 12
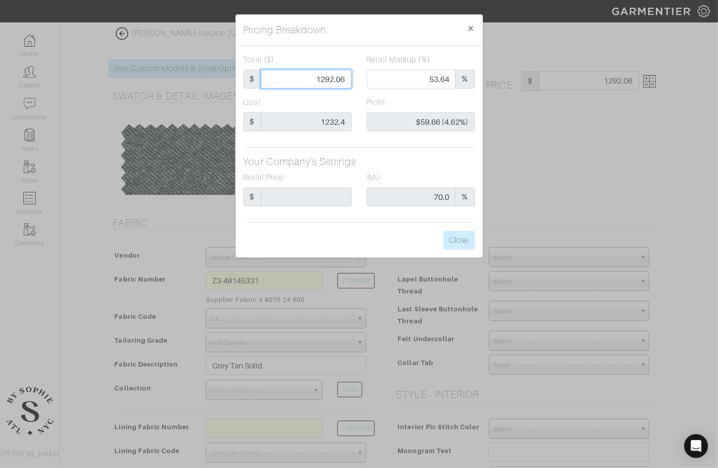
click at [328, 78] on input "1292.06" at bounding box center [306, 79] width 91 height 19
type input "1"
type input "0.00"
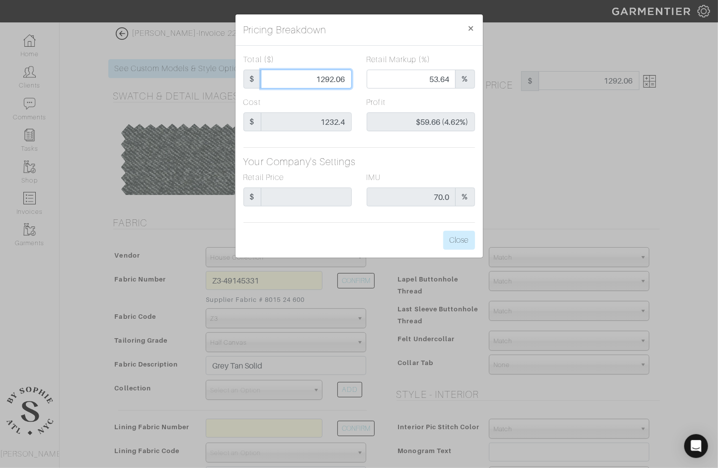
type input "-$1,231.40 (-123140.00%)"
type input "13"
type input "-$1,219.40 (-9380.00%)"
type input "130"
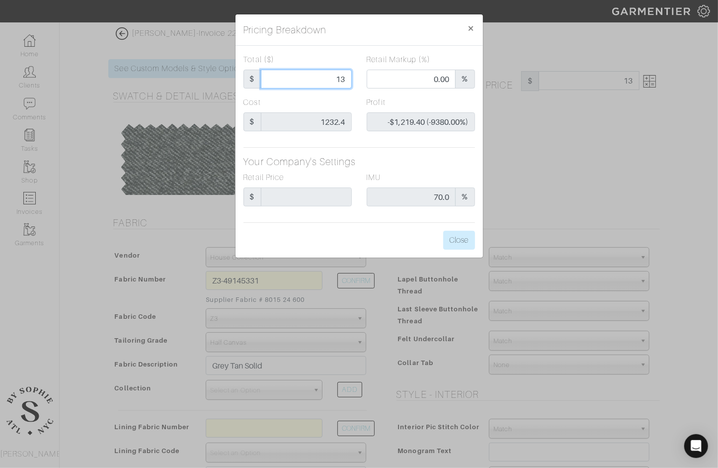
type input "130"
type input "-$1,102.40 (-848.00%)"
type input "1300"
type input "53.92"
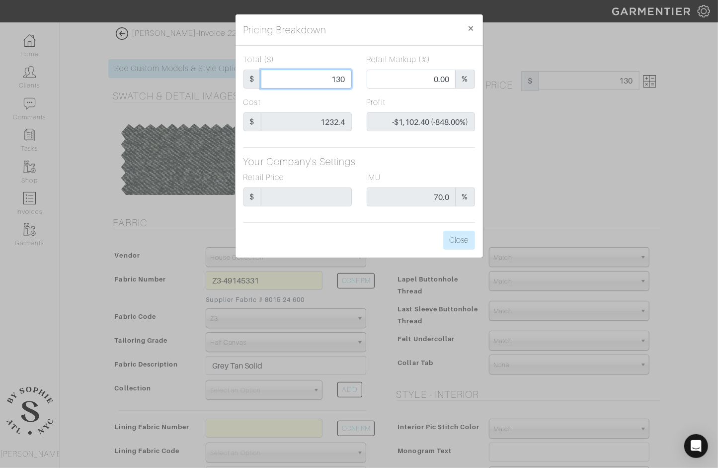
type input "$67.60 (5.20%)"
type input "1300"
type input "1300.00"
click at [455, 229] on div "Total ($) $ 1300.00 Retail Markup (%) 53.92 % Cost $ 1232.4 Profit $67.60 (5.20…" at bounding box center [360, 152] width 248 height 212
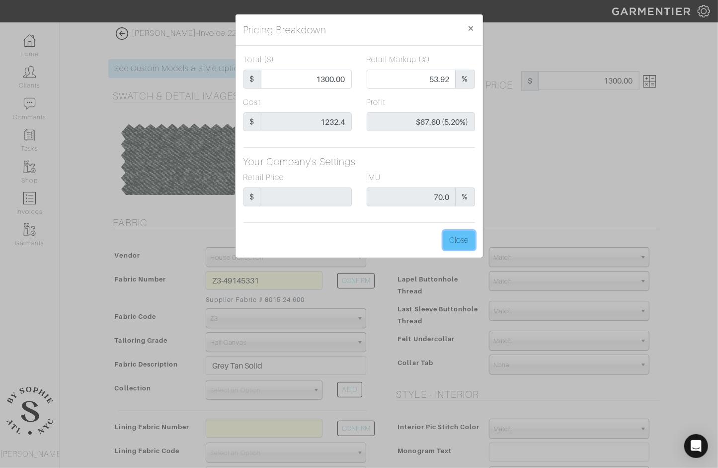
click at [455, 235] on button "Close" at bounding box center [459, 240] width 32 height 19
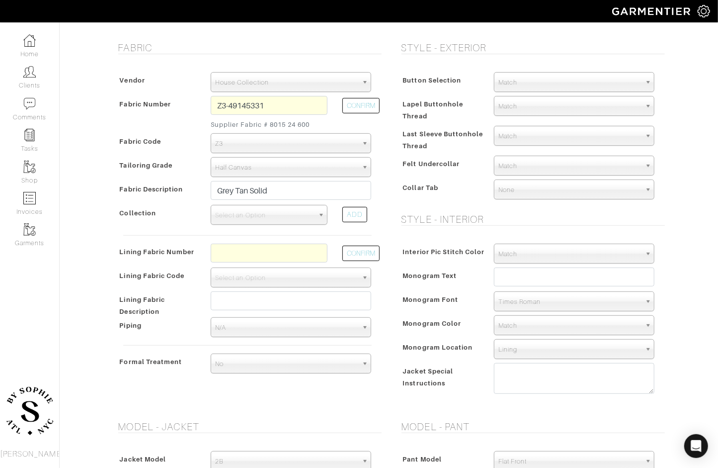
scroll to position [224, 0]
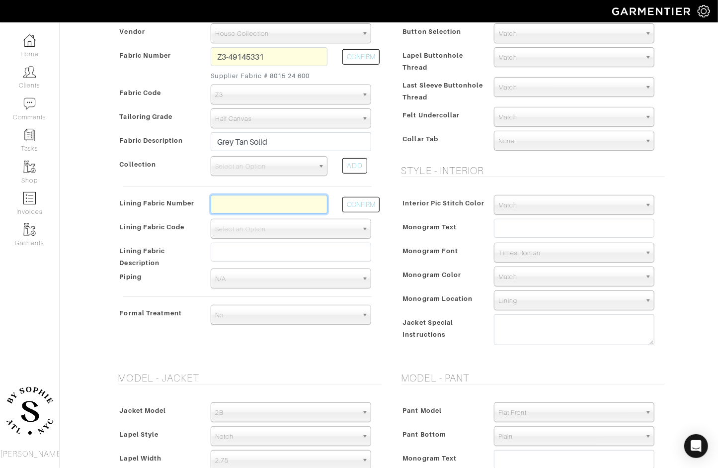
click at [287, 196] on input "text" at bounding box center [269, 204] width 117 height 19
click at [284, 165] on span "Select an Option" at bounding box center [264, 167] width 99 height 20
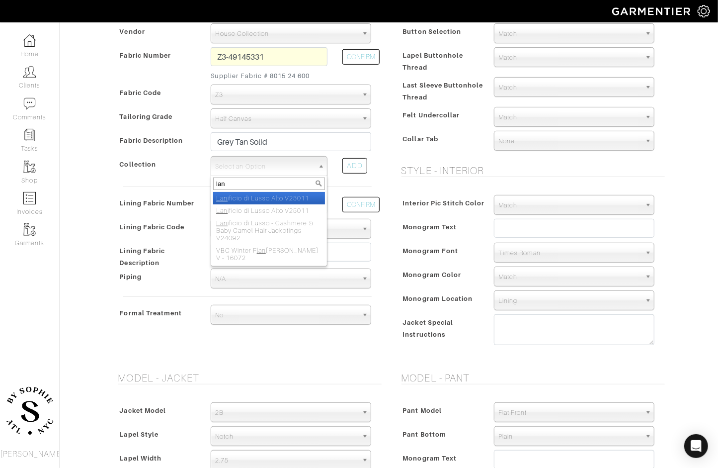
type input "lan"
click at [255, 192] on li "Lan ificio di Lusso Alto V25011" at bounding box center [269, 198] width 112 height 12
select select "1072"
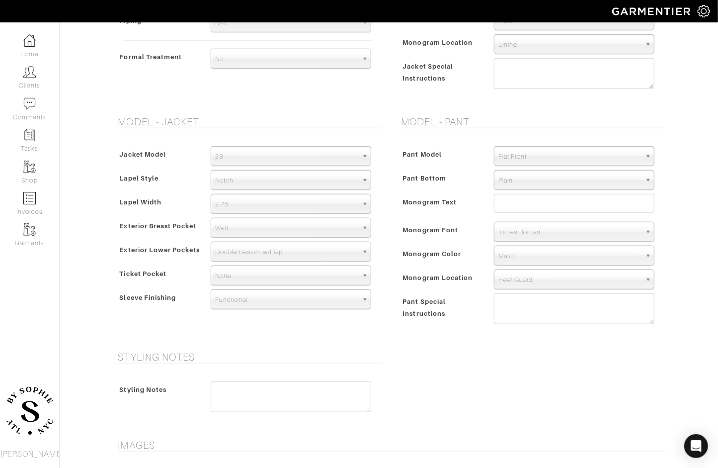
scroll to position [482, 0]
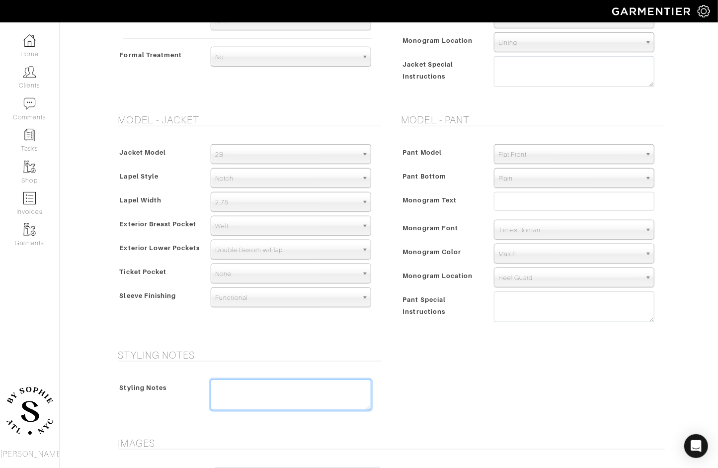
click at [333, 396] on textarea at bounding box center [291, 394] width 161 height 31
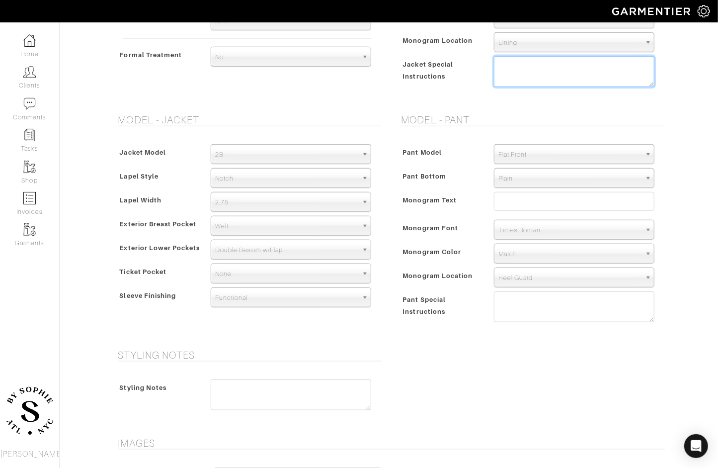
click at [559, 74] on textarea at bounding box center [574, 71] width 161 height 31
click at [645, 85] on textarea "fabric in v20492" at bounding box center [574, 71] width 161 height 31
type textarea "fabric in v20492"
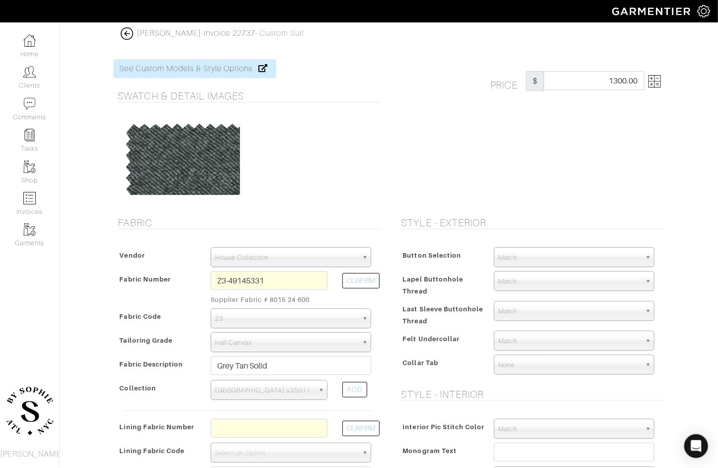
click at [520, 259] on span "Match" at bounding box center [570, 258] width 143 height 20
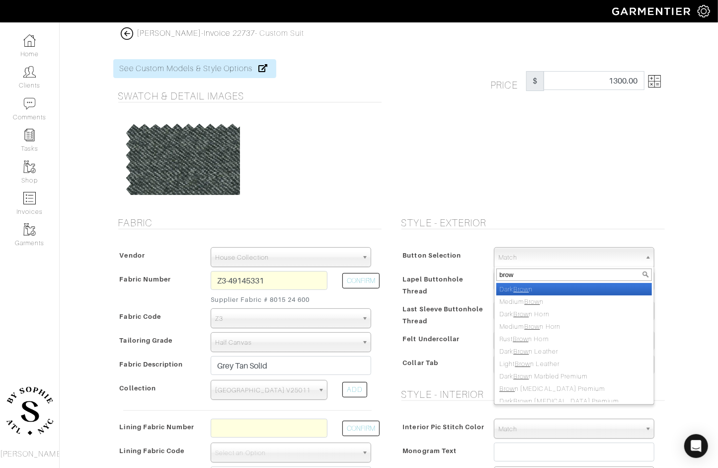
type input "brown"
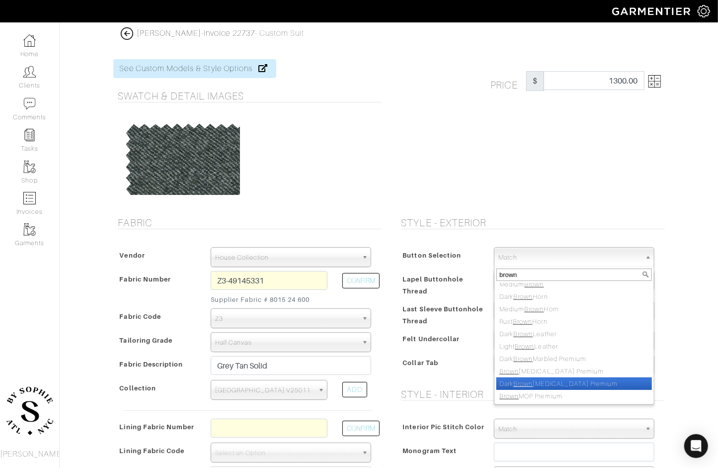
select select "147"
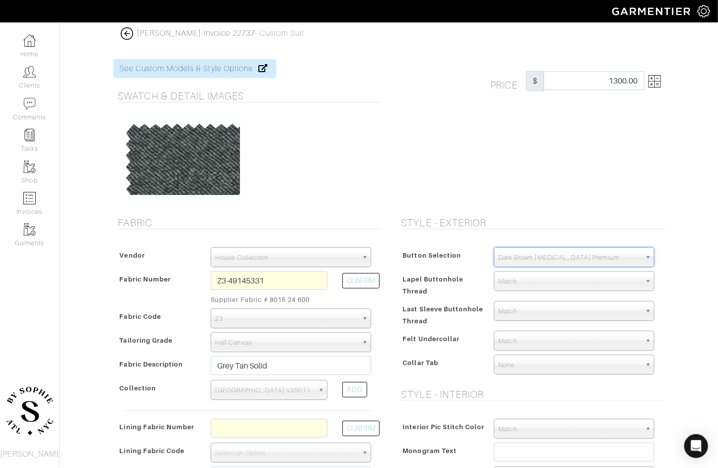
click at [503, 202] on div "Price $ 1300.00" at bounding box center [530, 132] width 283 height 146
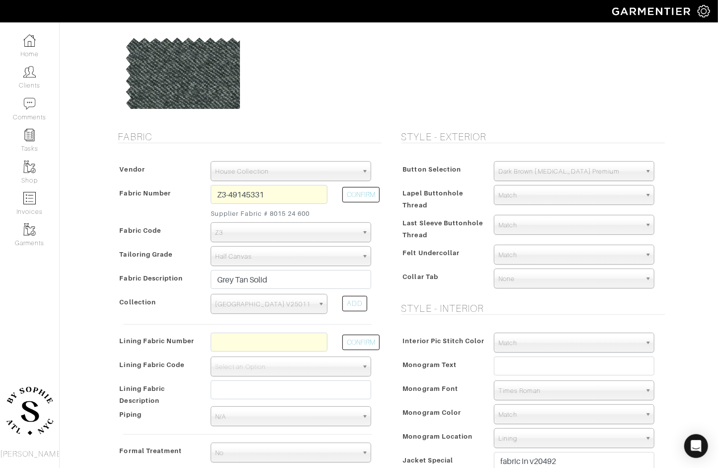
scroll to position [88, 0]
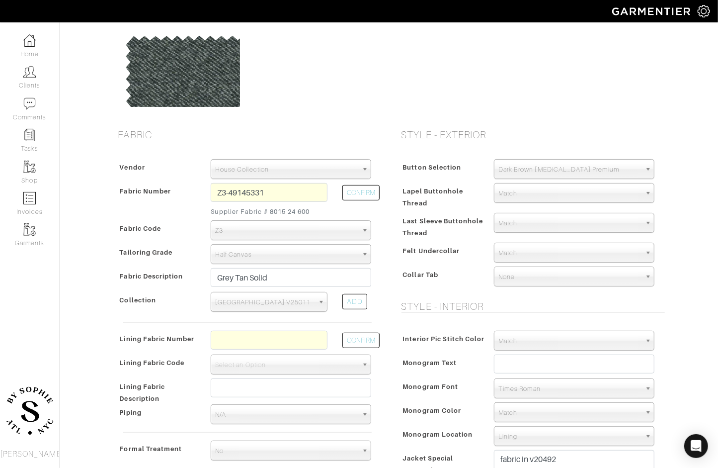
click at [519, 248] on span "Match" at bounding box center [570, 253] width 143 height 20
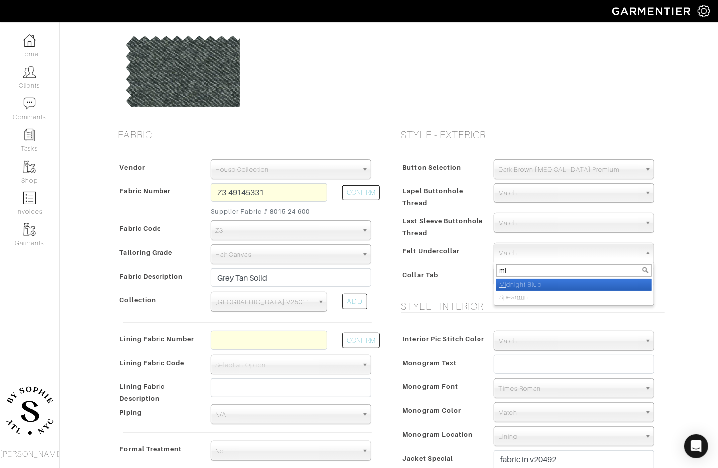
type input "m"
type input "o"
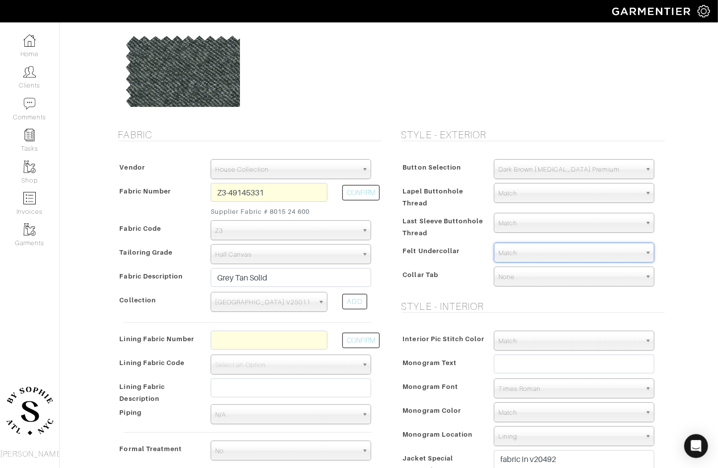
click at [535, 248] on span "Match" at bounding box center [570, 253] width 143 height 20
type input "ol"
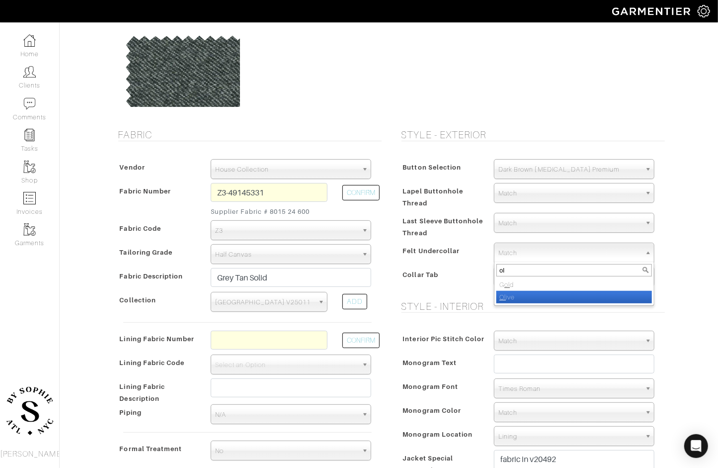
select select "46"
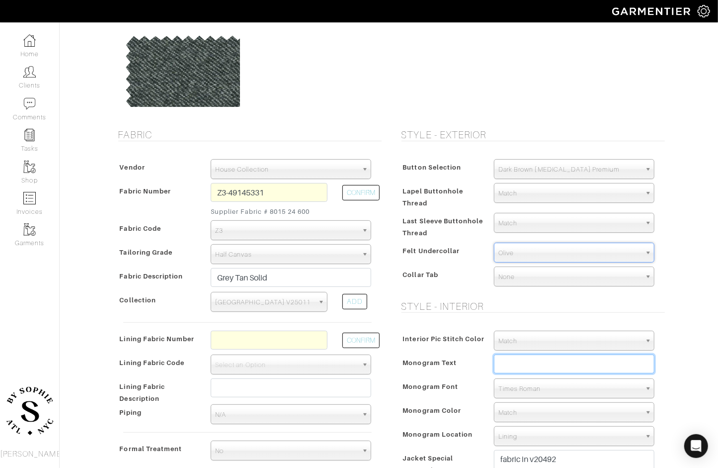
click at [521, 360] on input "text" at bounding box center [574, 363] width 161 height 19
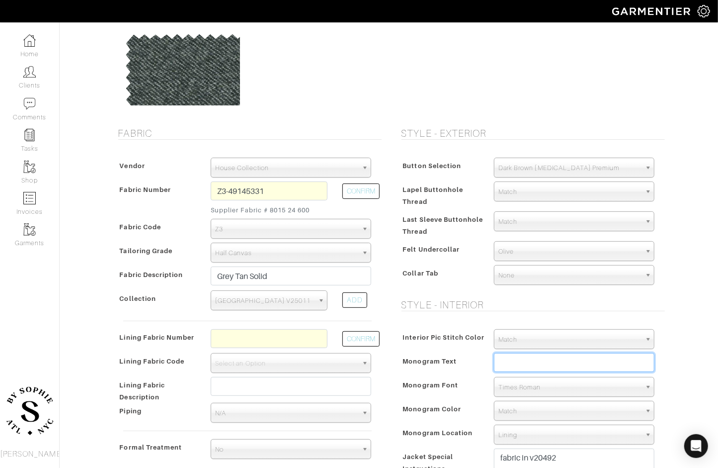
scroll to position [97, 0]
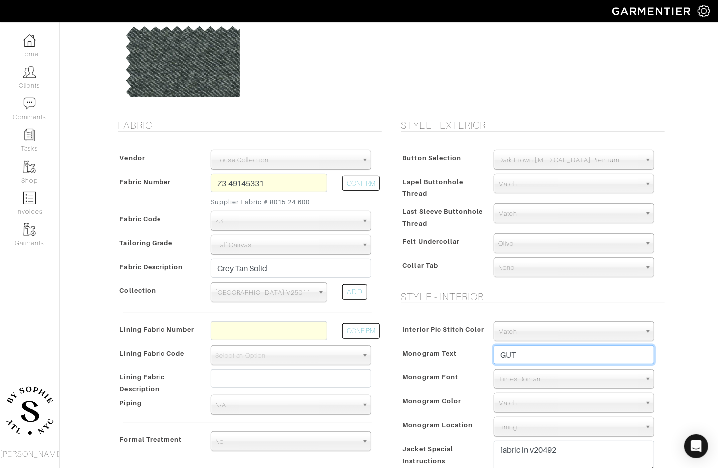
type input "GUT"
click at [534, 328] on span "Match" at bounding box center [570, 332] width 143 height 20
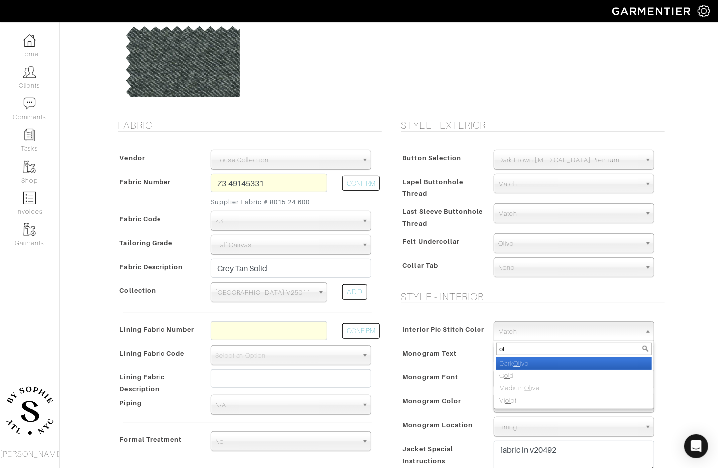
type input "o"
type input "iv"
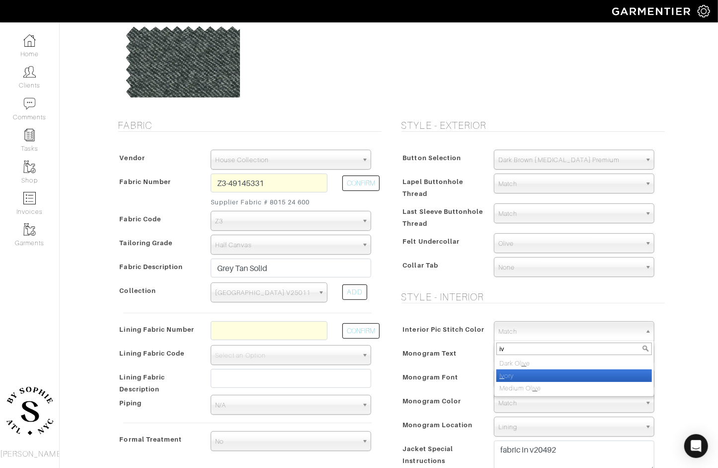
select select "39"
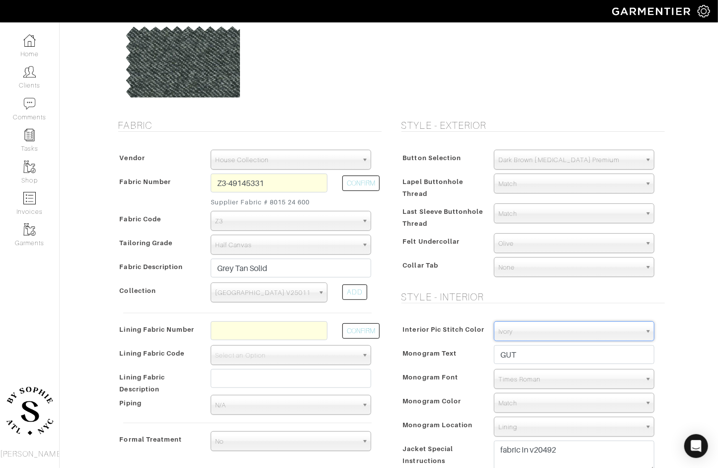
click at [532, 379] on span "Times Roman" at bounding box center [570, 379] width 143 height 20
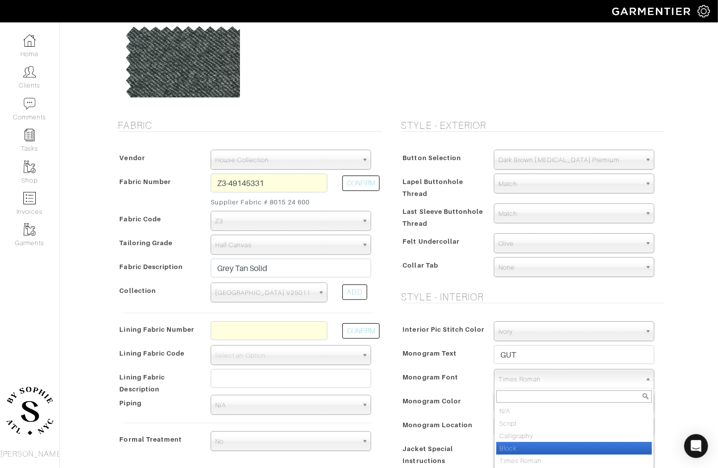
click at [522, 449] on li "Block" at bounding box center [575, 448] width 156 height 12
select select "Block"
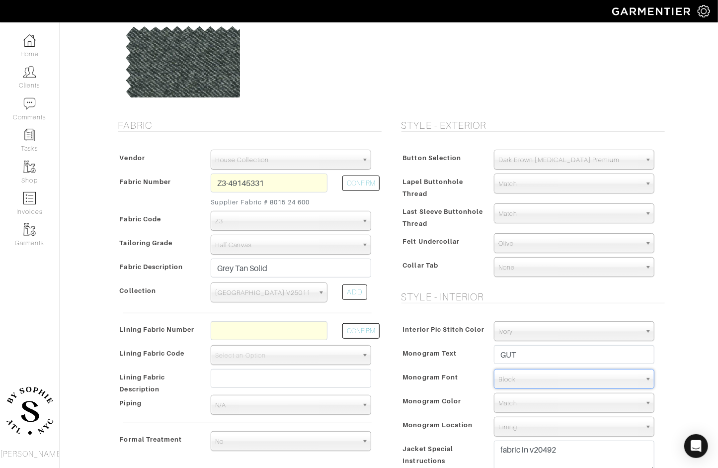
click at [526, 407] on span "Match" at bounding box center [570, 403] width 143 height 20
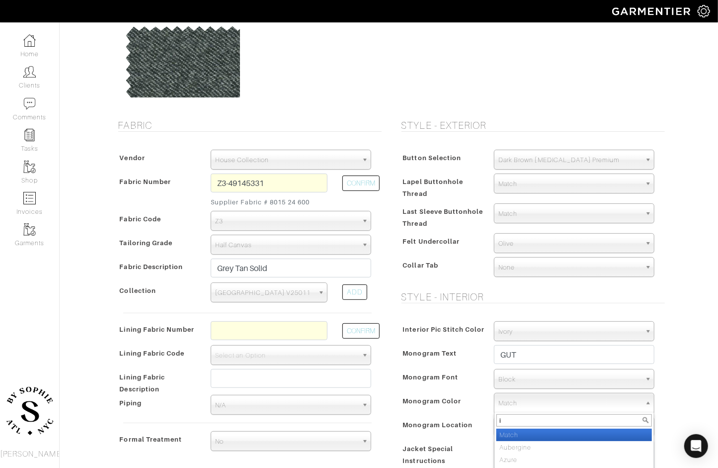
type input "iv"
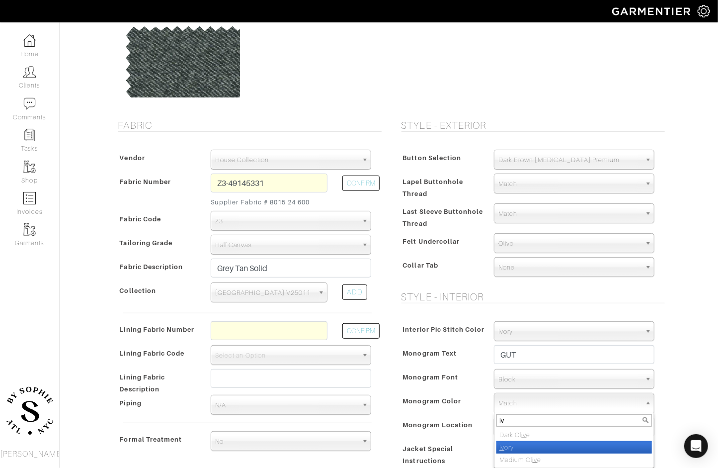
select select "39"
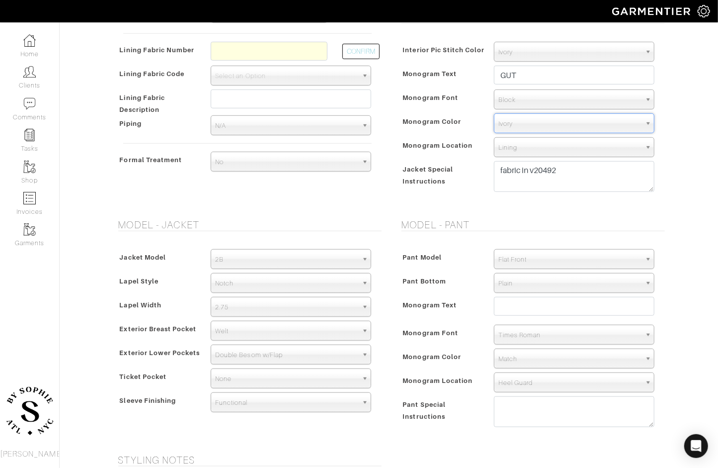
scroll to position [380, 0]
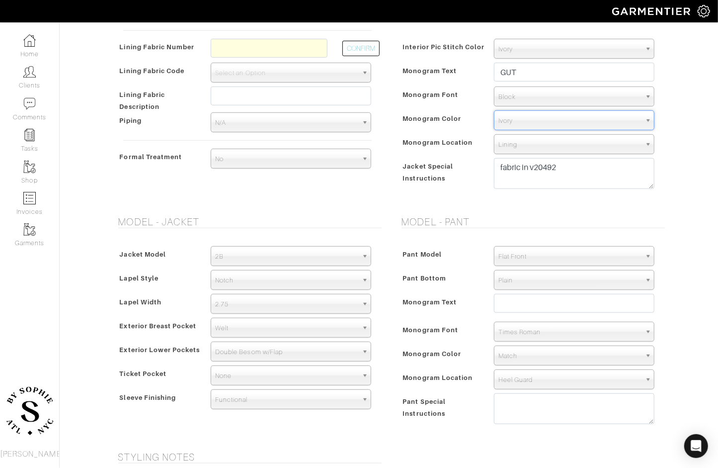
click at [243, 353] on span "Double Besom w/Flap" at bounding box center [286, 352] width 143 height 20
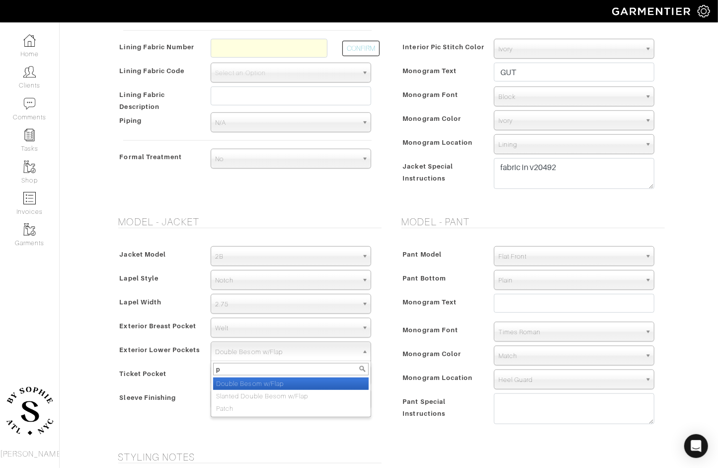
type input "pa"
select select "Patch"
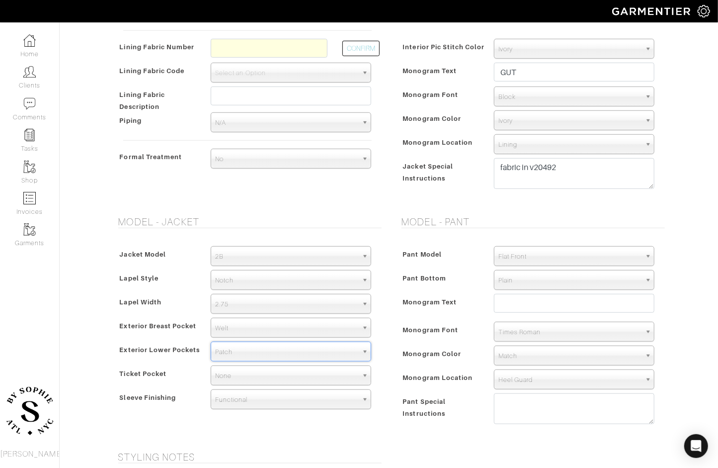
click at [524, 256] on span "Flat Front" at bounding box center [570, 257] width 143 height 20
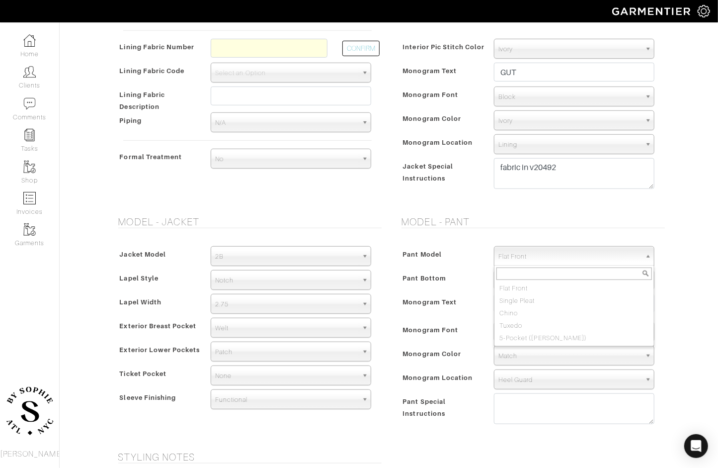
click at [644, 228] on hr at bounding box center [533, 228] width 263 height 0
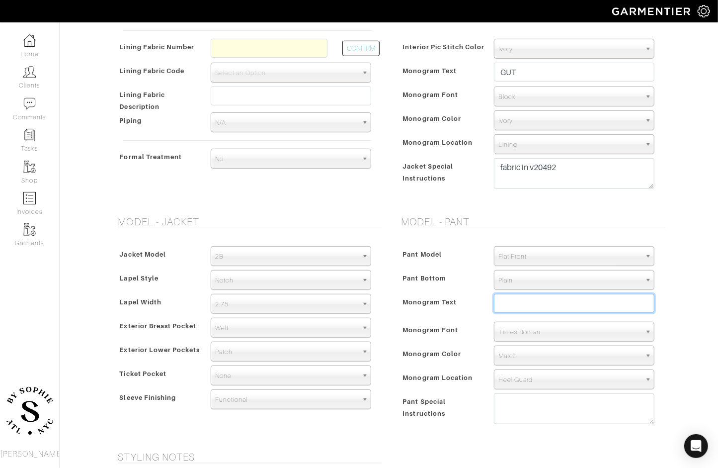
click at [534, 301] on input "text" at bounding box center [574, 303] width 161 height 19
type input "AG"
click at [521, 329] on span "Times Roman" at bounding box center [570, 332] width 143 height 20
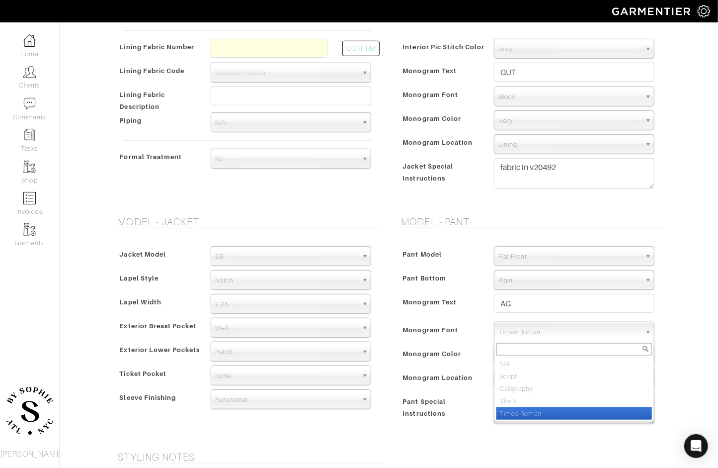
type input "b"
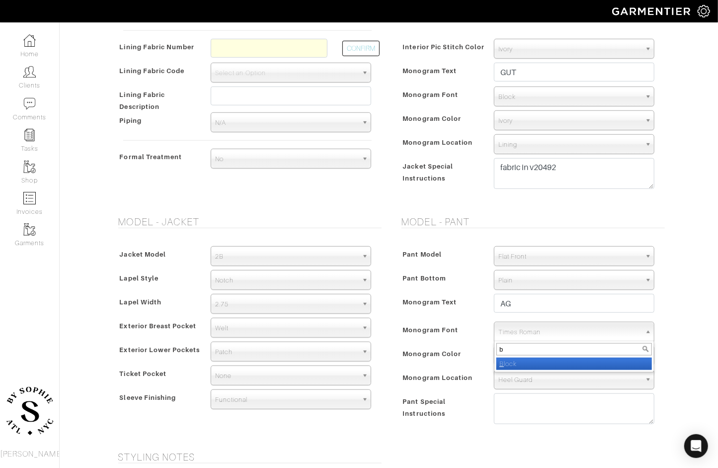
select select "Block"
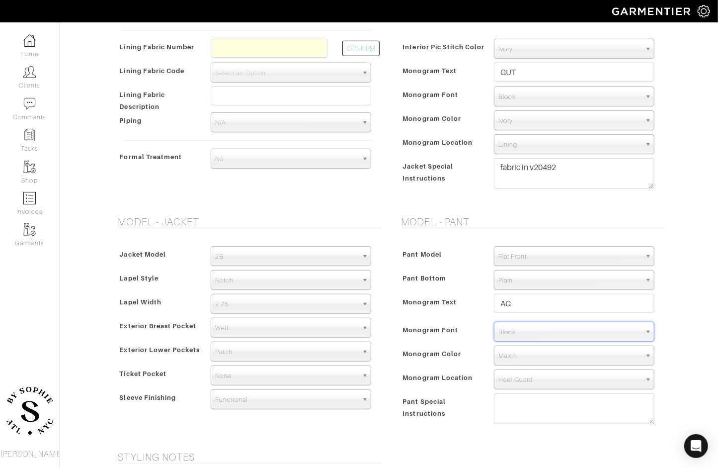
click at [521, 352] on span "Match" at bounding box center [570, 356] width 143 height 20
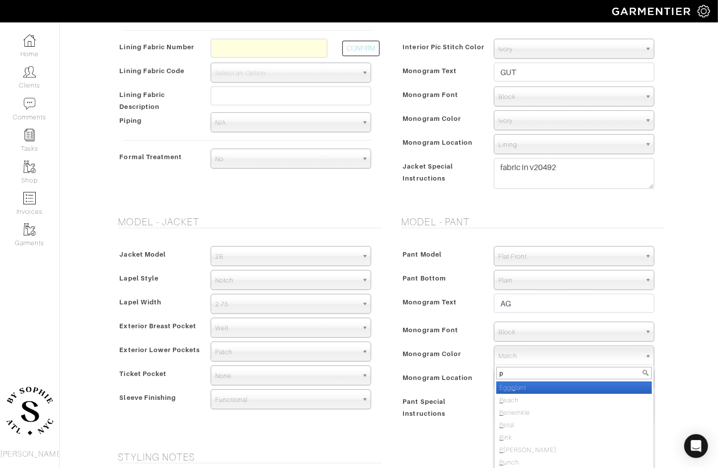
type input "pi"
select select "35"
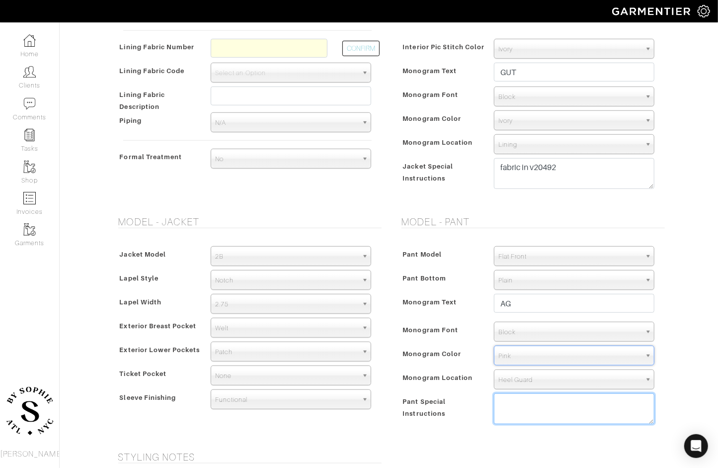
click at [516, 400] on textarea at bounding box center [574, 408] width 161 height 31
type textarea "draw string model"
click at [657, 223] on h5 "Model - Pant" at bounding box center [533, 222] width 263 height 12
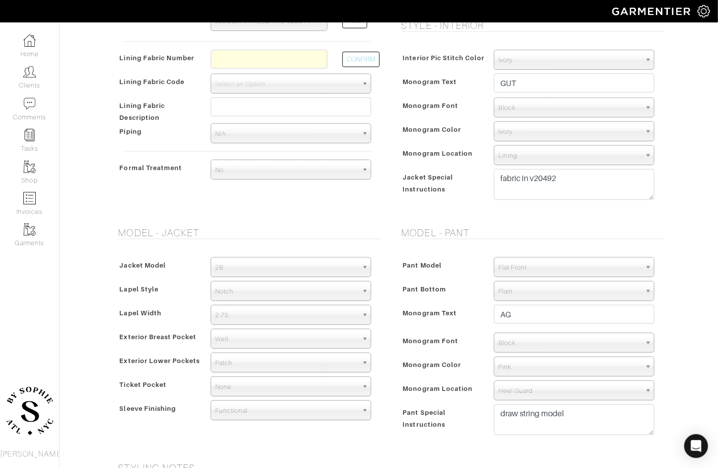
scroll to position [367, 0]
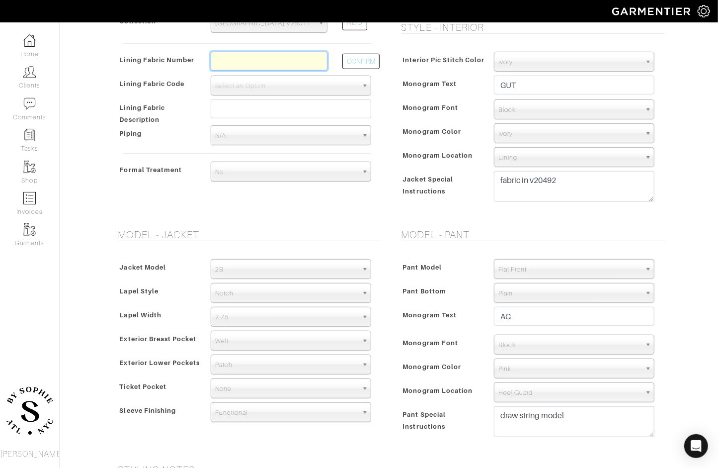
click at [284, 66] on input "text" at bounding box center [269, 61] width 117 height 19
type input "l"
type input "l4-50168241"
click at [362, 57] on button "CONFIRM" at bounding box center [360, 61] width 37 height 15
select select "6295"
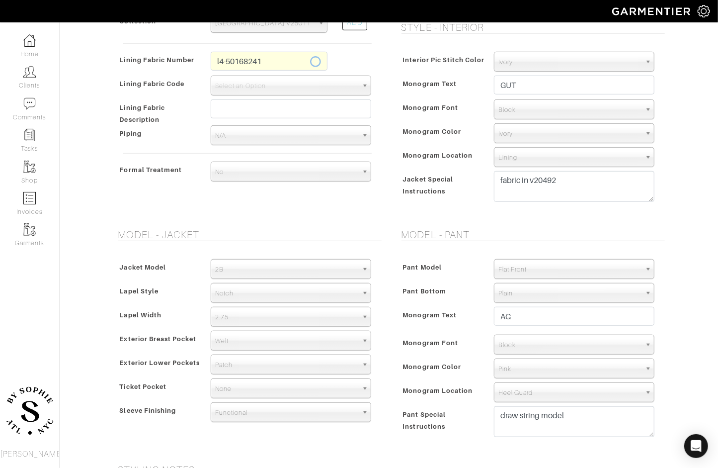
type input "Multi Cheetah"
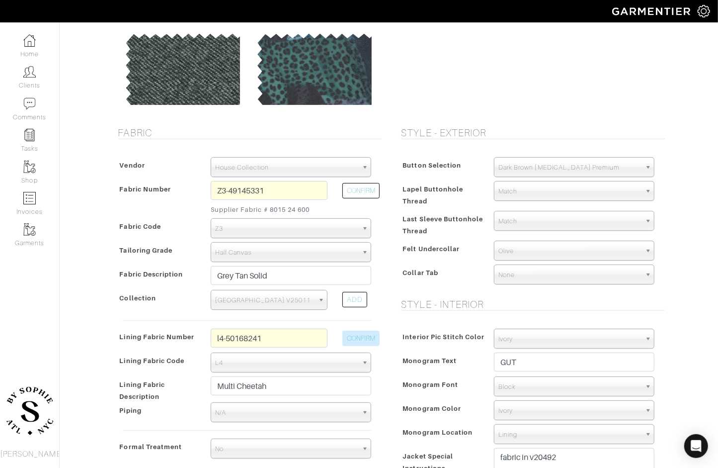
scroll to position [42, 0]
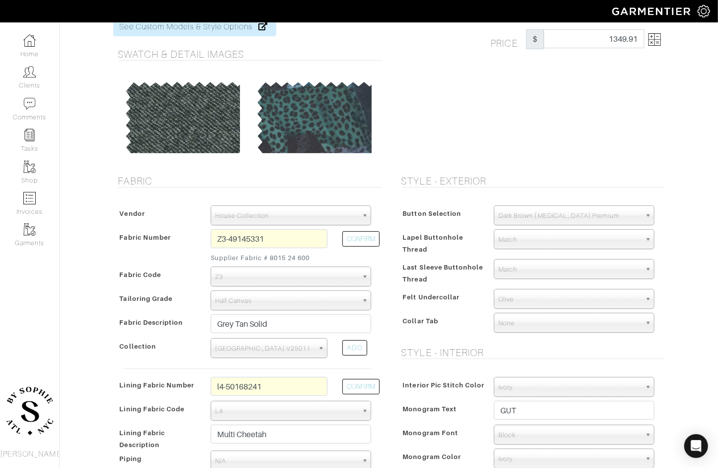
click at [658, 41] on img at bounding box center [655, 39] width 12 height 12
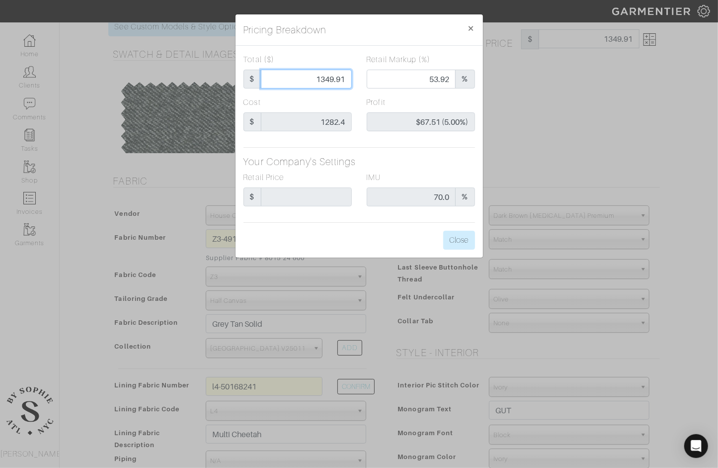
drag, startPoint x: 329, startPoint y: 76, endPoint x: 357, endPoint y: 76, distance: 28.8
click at [357, 76] on div "Total ($) $ 1349.91" at bounding box center [297, 75] width 123 height 43
type input "14"
type input "0.00"
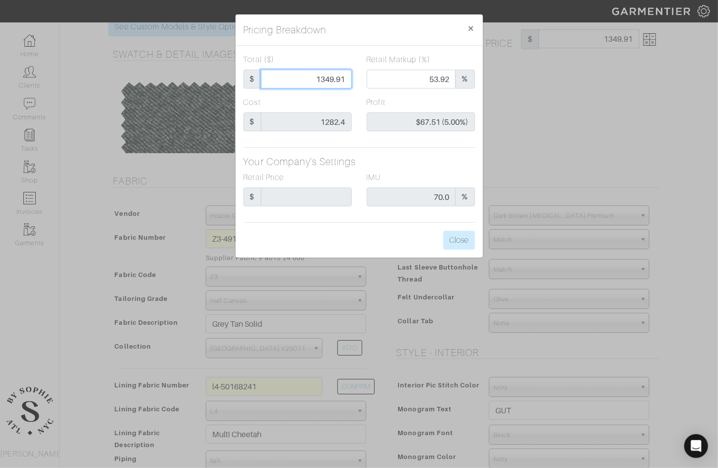
type input "-$1,268.40 (-9060.00%)"
type input "140"
type input "-$1,142.40 (-816.00%)"
type input "1400"
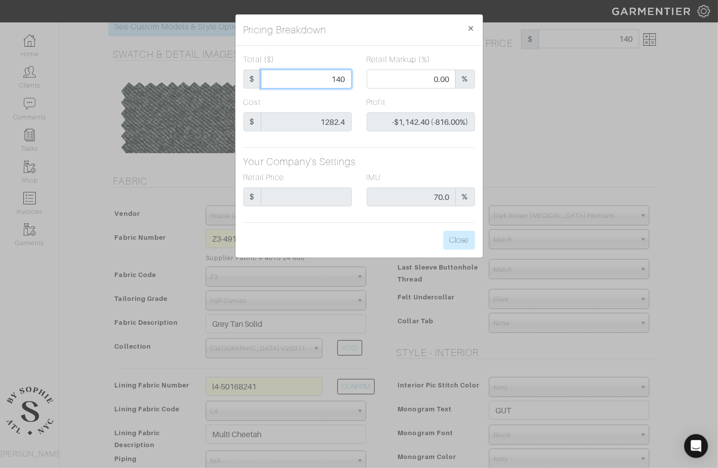
type input "1400"
type input "57.21"
type input "$117.60 (8.40%)"
type input "1400.00"
click at [469, 237] on button "Close" at bounding box center [459, 240] width 32 height 19
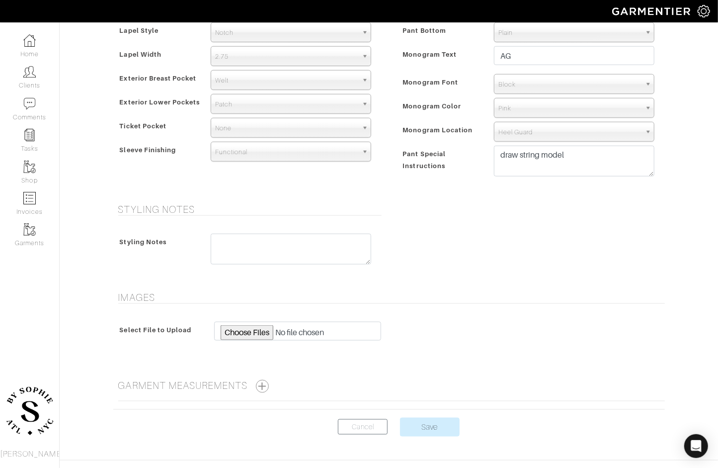
scroll to position [652, 0]
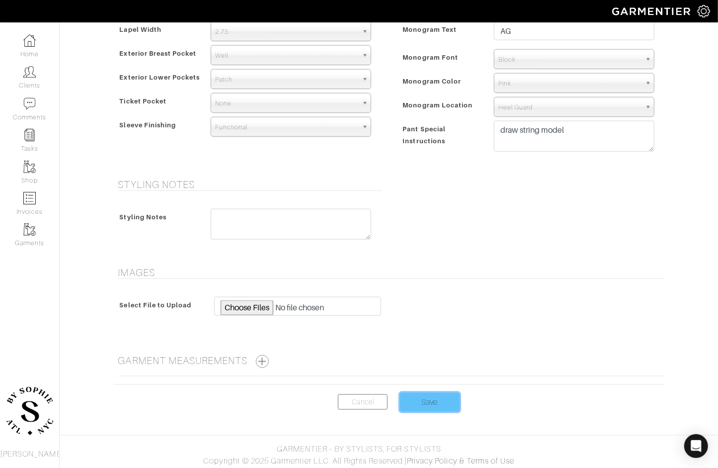
click at [439, 402] on input "Save" at bounding box center [430, 402] width 60 height 19
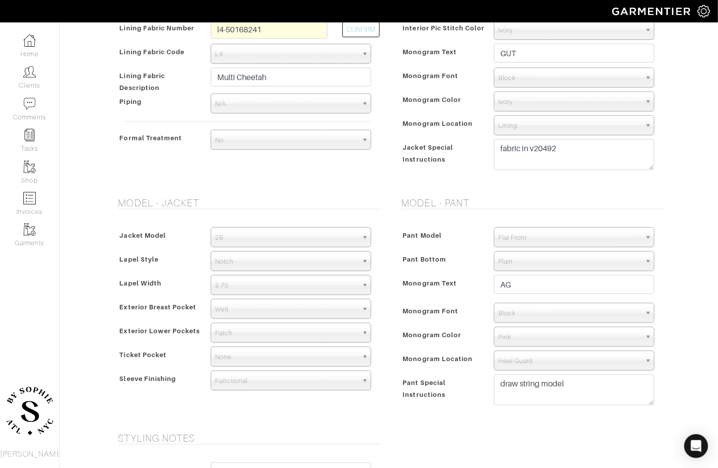
scroll to position [397, 0]
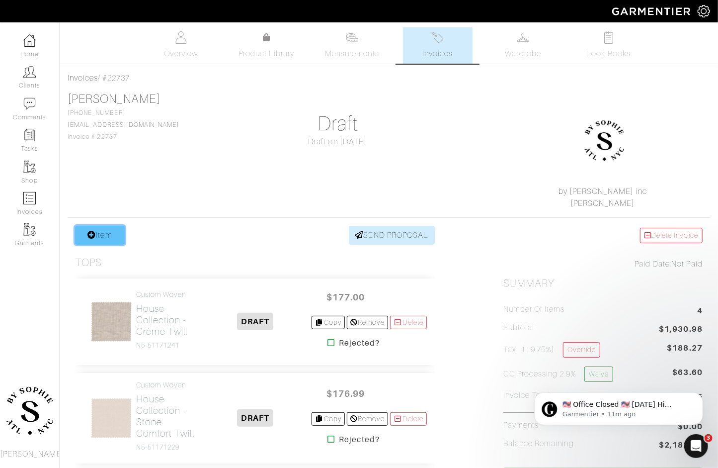
click at [95, 239] on link "Item" at bounding box center [100, 235] width 50 height 19
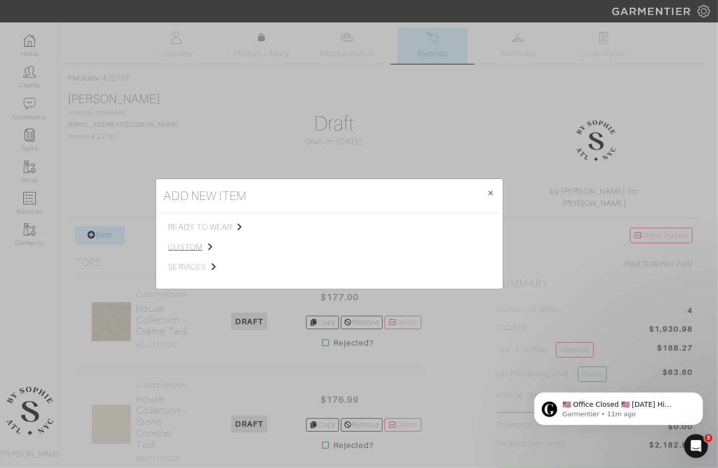
click at [199, 250] on span "custom" at bounding box center [219, 247] width 100 height 12
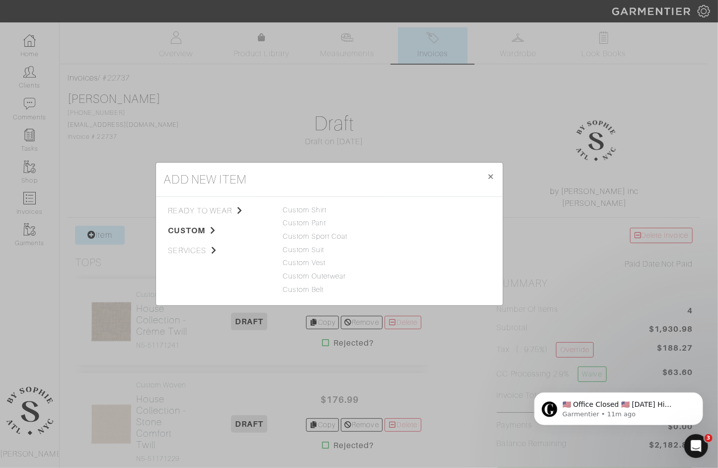
click at [316, 203] on div "ready to wear custom services Tops Bottoms Sport Coats Suiting Outerwear Shoes …" at bounding box center [329, 251] width 347 height 108
click at [311, 254] on div "Custom Suit" at bounding box center [329, 250] width 92 height 11
click at [311, 254] on link "Custom Suit" at bounding box center [303, 250] width 41 height 8
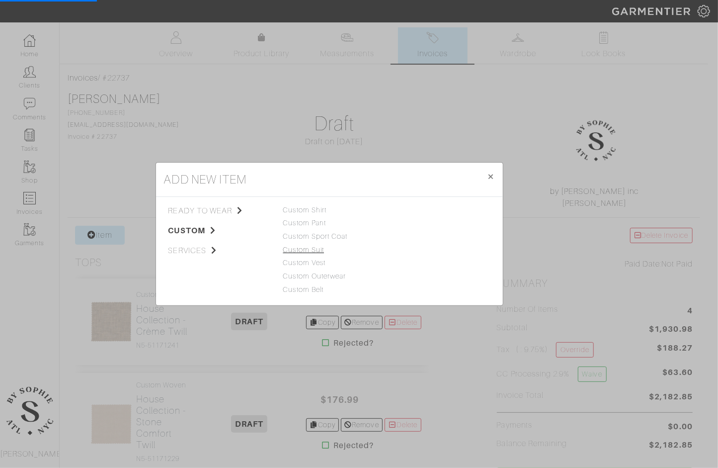
click at [311, 254] on link "Custom Suit" at bounding box center [303, 250] width 41 height 8
click at [310, 249] on link "Custom Suit" at bounding box center [303, 250] width 41 height 8
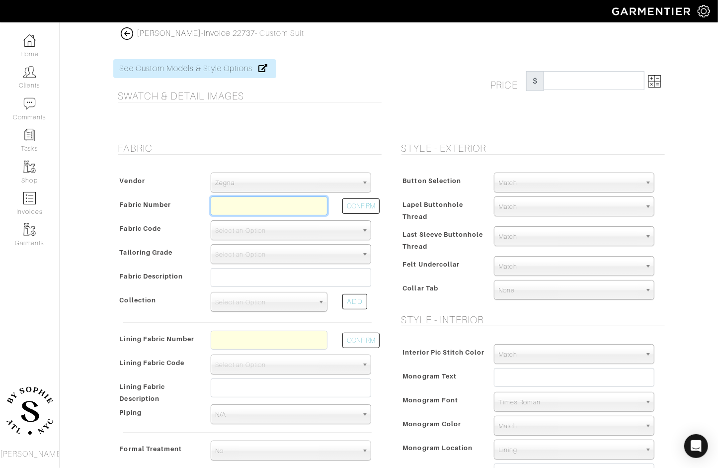
click at [254, 211] on input "text" at bounding box center [269, 205] width 117 height 19
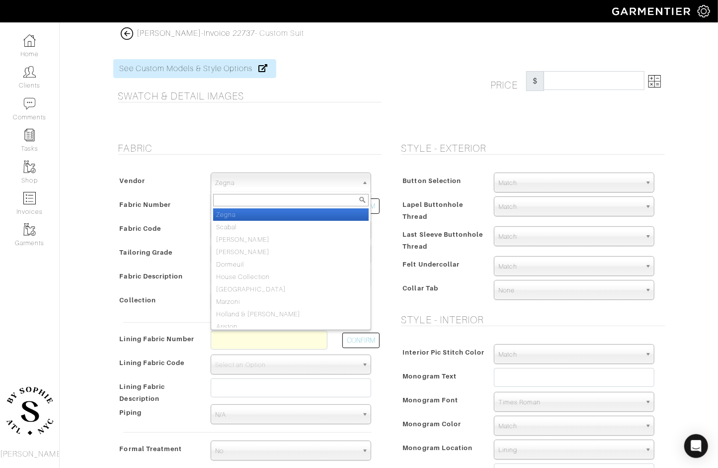
click at [252, 185] on span "Zegna" at bounding box center [286, 183] width 143 height 20
type input "ho"
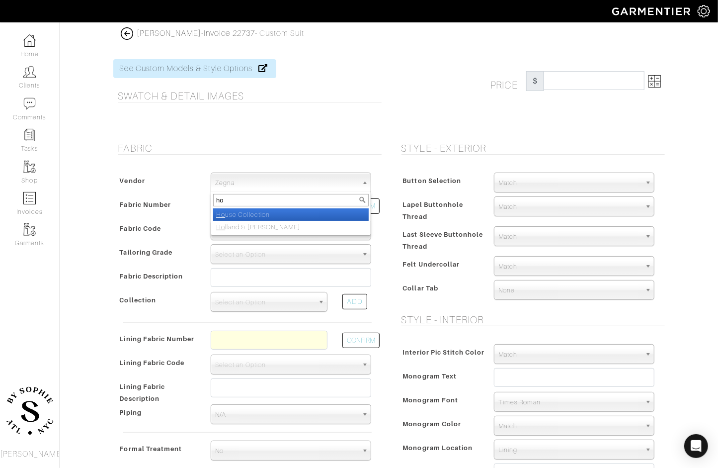
select select "75"
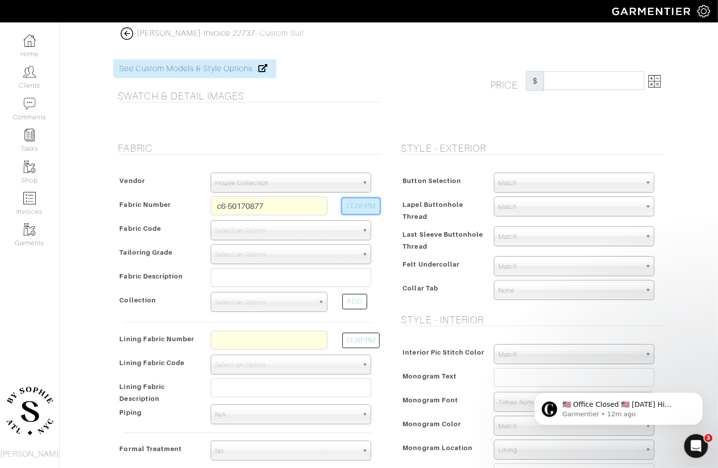
click at [373, 204] on button "CONFIRM" at bounding box center [360, 205] width 37 height 15
type input "C6-50170877"
select select "5818"
type input "Dk Navy Solid"
select select
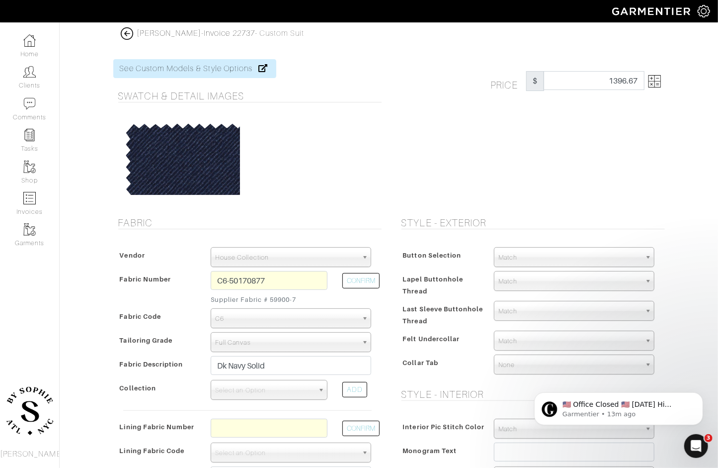
click at [660, 82] on img at bounding box center [655, 81] width 12 height 12
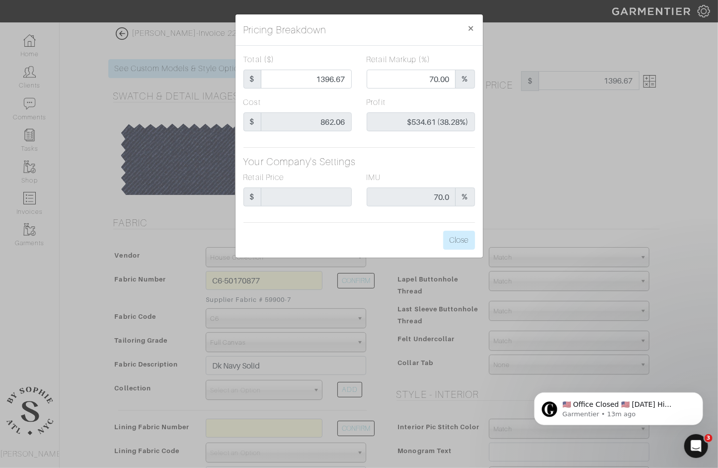
click at [547, 165] on div "Pricing Breakdown × Total ($) $ 1396.67 Retail Markup (%) 70.00 % Cost $ 862.06…" at bounding box center [359, 234] width 718 height 468
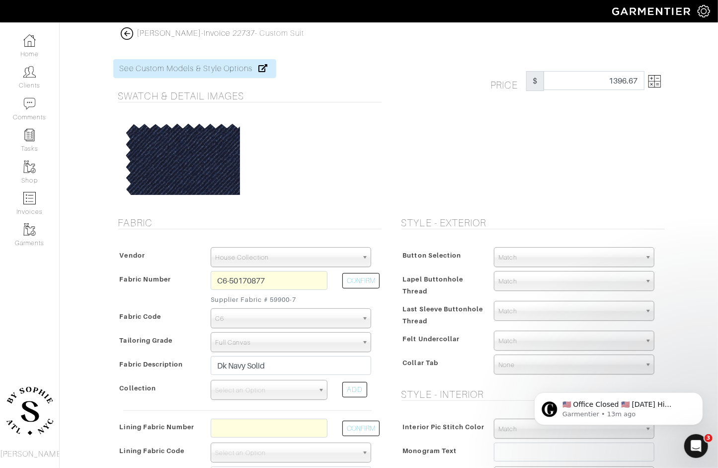
click at [309, 343] on span "Full Canvas" at bounding box center [286, 343] width 143 height 20
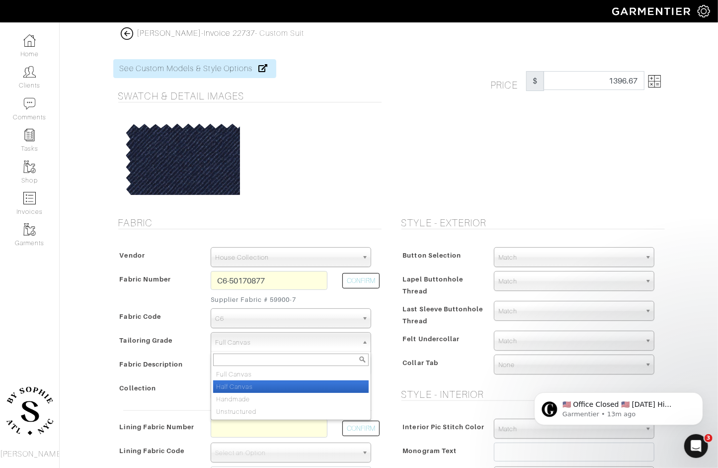
click at [288, 386] on li "Half Canvas" at bounding box center [291, 386] width 156 height 12
select select "6321"
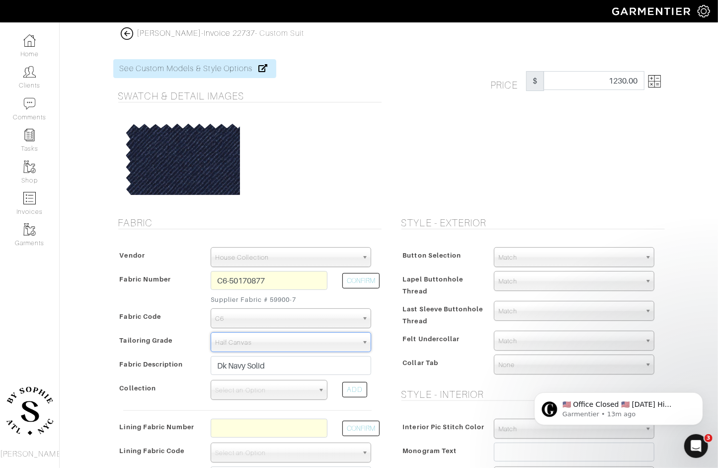
click at [666, 80] on div "Price $" at bounding box center [578, 81] width 189 height 20
click at [658, 79] on img at bounding box center [655, 81] width 12 height 12
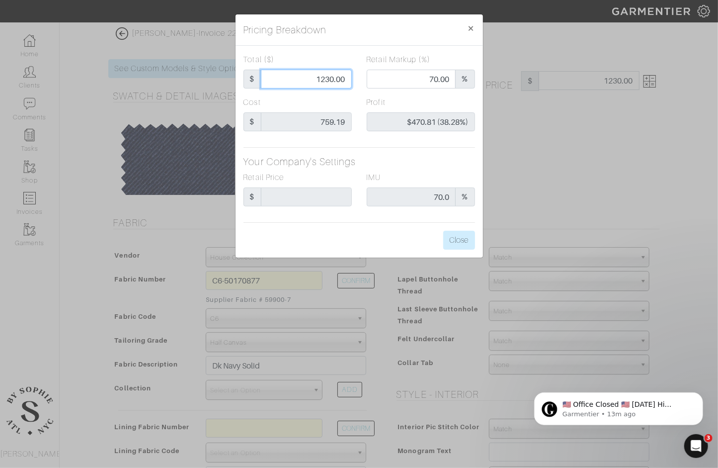
click at [330, 82] on input "1230.00" at bounding box center [306, 79] width 91 height 19
type input "8"
type input "0.00"
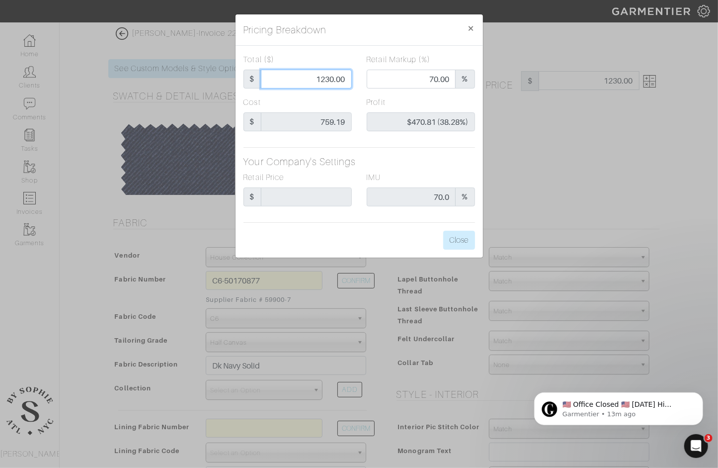
type input "-$751.19 (-9389.88%)"
type input "85"
type input "-$674.19 (-793.16%)"
type input "850"
type input "56.59"
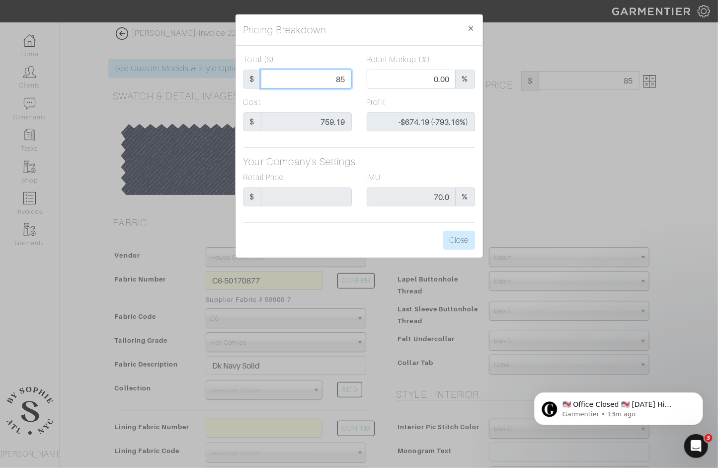
type input "$90.81 (10.68%)"
click at [456, 239] on button "Close" at bounding box center [459, 240] width 32 height 19
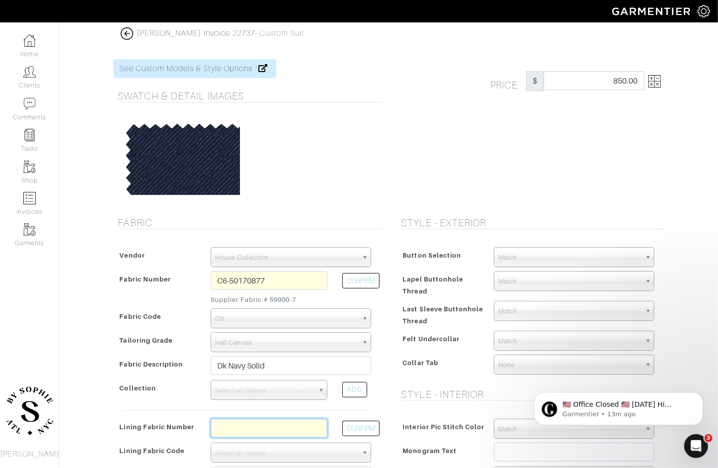
click at [248, 436] on input "text" at bounding box center [269, 428] width 117 height 19
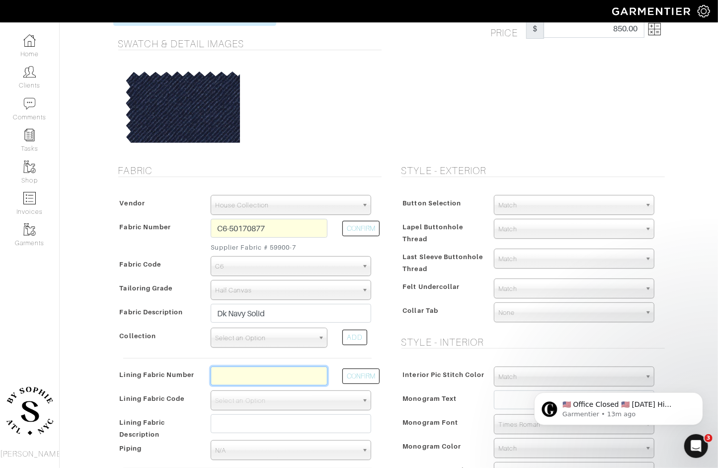
scroll to position [50, 0]
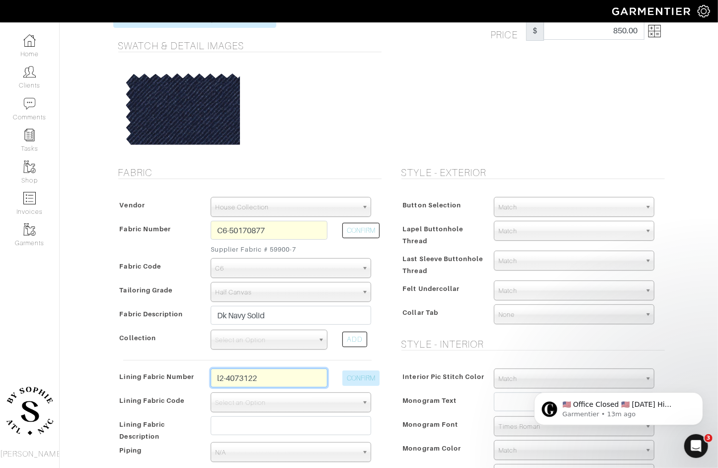
type input "l2-4073122"
click at [361, 380] on button "CONFIRM" at bounding box center [360, 377] width 37 height 15
select select "6294"
type input "Navy Cross Check"
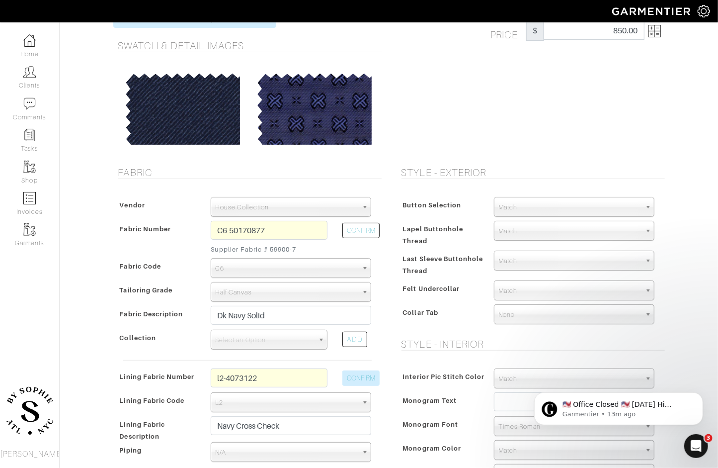
scroll to position [0, 0]
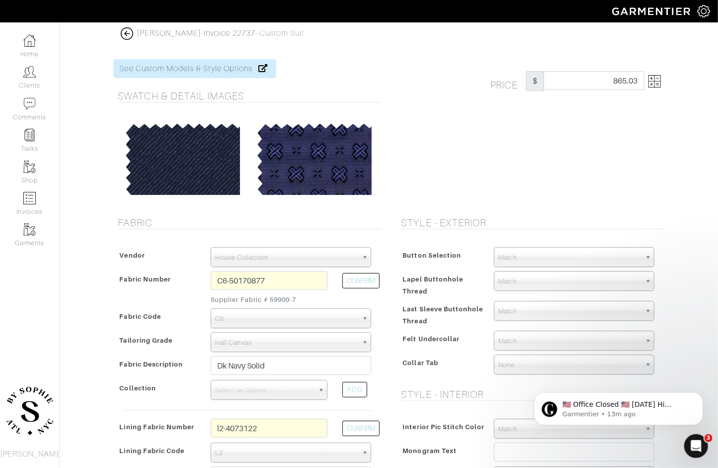
click at [660, 85] on img at bounding box center [655, 81] width 12 height 12
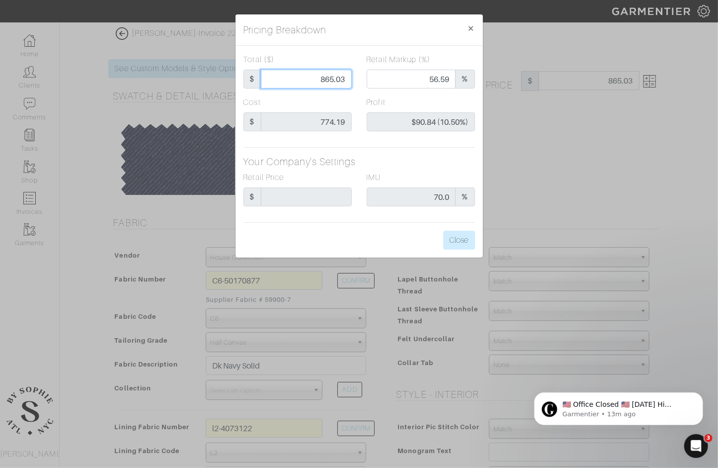
click at [316, 72] on input "865.03" at bounding box center [306, 79] width 91 height 19
type input "8"
type input "0.00"
type input "-$766.19 (-9577.38%)"
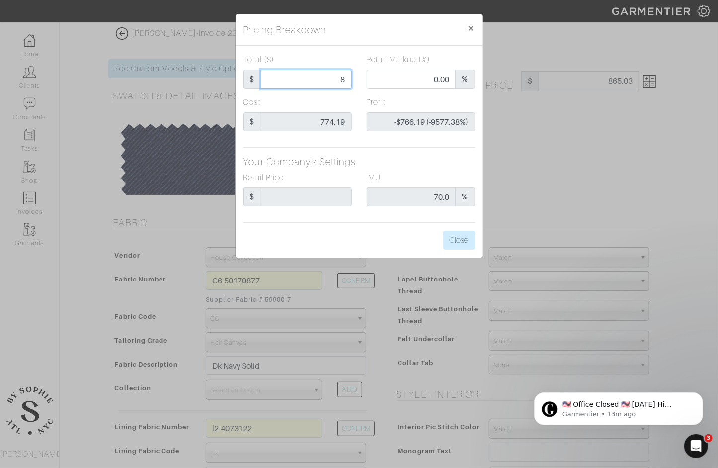
type input "85"
type input "-$689.19 (-810.81%)"
type input "850"
type input "56.59"
type input "$75.81 (8.92%)"
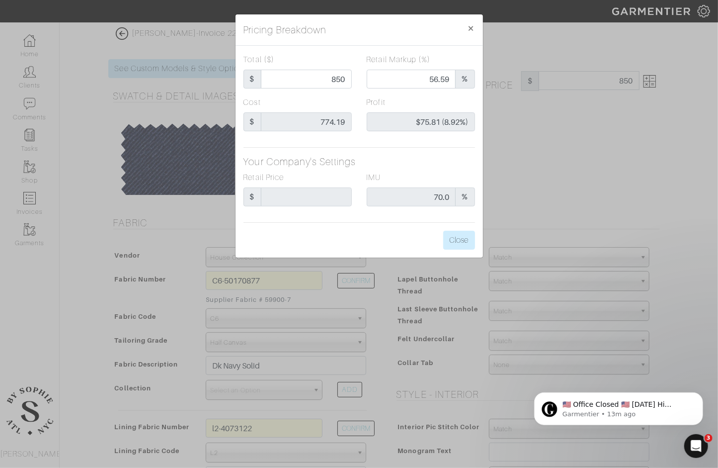
click at [335, 59] on div "Total ($) $ 850" at bounding box center [298, 71] width 108 height 35
type input "850.00"
